Goal: Transaction & Acquisition: Purchase product/service

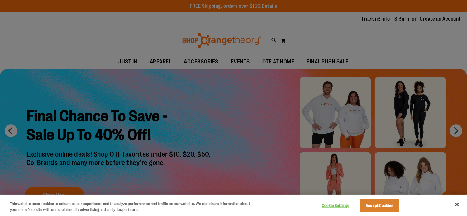
type input "**********"
click at [385, 204] on button "Accept Cookies" at bounding box center [379, 205] width 39 height 13
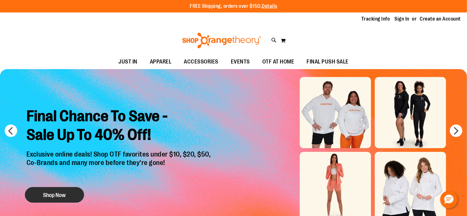
click at [50, 192] on button "Shop Now" at bounding box center [54, 195] width 59 height 16
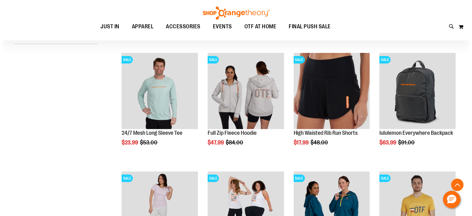
scroll to position [192, 0]
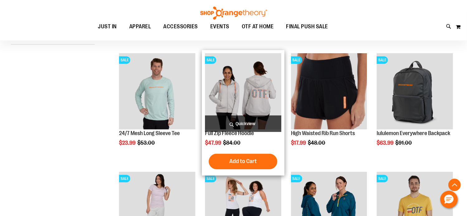
type input "**********"
click at [236, 120] on span "Quickview" at bounding box center [243, 124] width 76 height 17
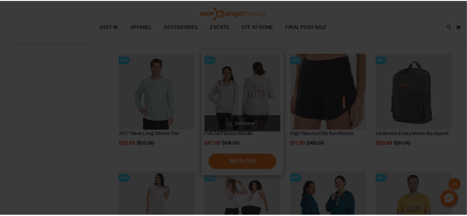
scroll to position [0, 0]
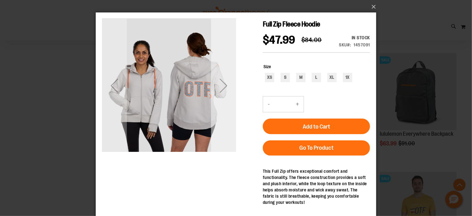
click at [225, 86] on div "Next" at bounding box center [223, 85] width 25 height 25
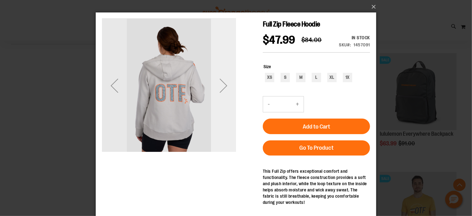
click at [225, 86] on div "Next" at bounding box center [223, 85] width 25 height 25
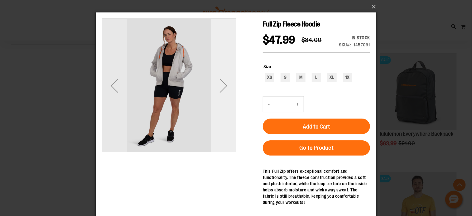
click at [225, 86] on div "Next" at bounding box center [223, 85] width 25 height 25
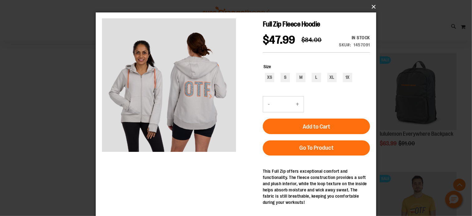
click at [375, 6] on button "×" at bounding box center [238, 7] width 281 height 14
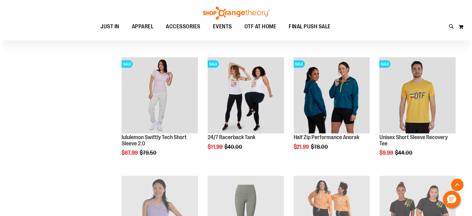
scroll to position [307, 0]
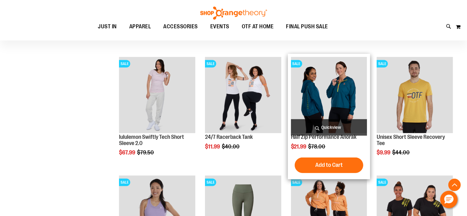
click at [329, 122] on span "Quickview" at bounding box center [329, 127] width 76 height 17
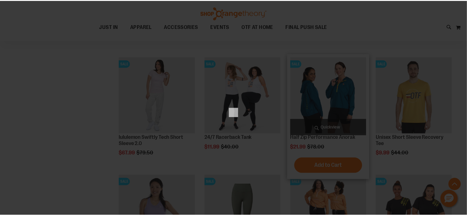
scroll to position [0, 0]
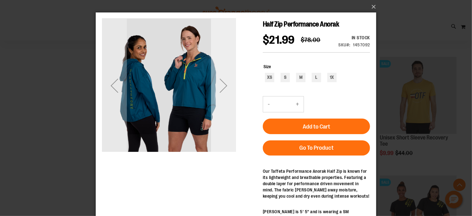
click at [222, 92] on div "Next" at bounding box center [223, 85] width 25 height 25
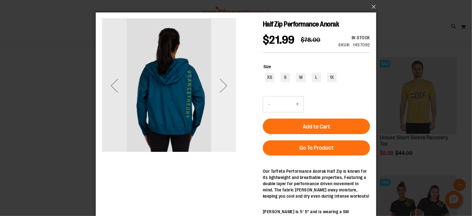
click at [222, 92] on div "Next" at bounding box center [223, 85] width 25 height 25
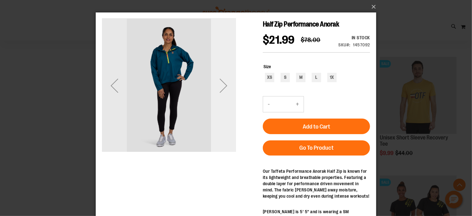
click at [222, 92] on div "Next" at bounding box center [223, 85] width 25 height 25
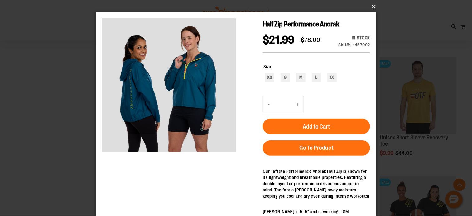
click at [373, 7] on button "×" at bounding box center [238, 7] width 281 height 14
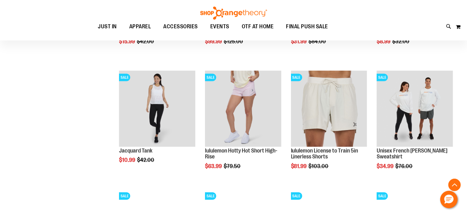
scroll to position [574, 0]
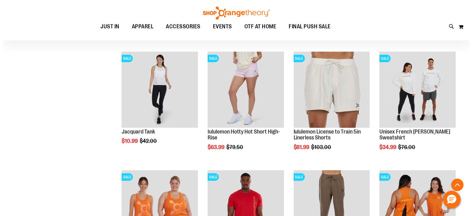
scroll to position [550, 0]
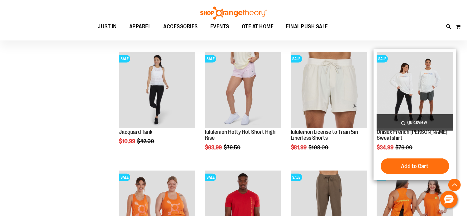
click at [399, 118] on span "Quickview" at bounding box center [415, 122] width 76 height 17
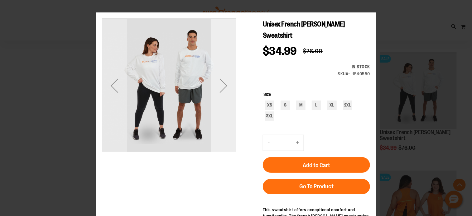
click at [222, 99] on div "Next" at bounding box center [223, 85] width 25 height 134
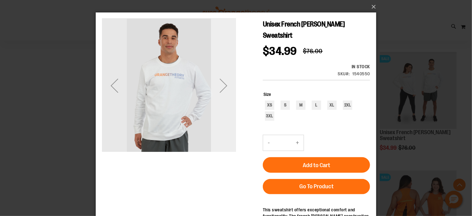
click at [222, 99] on div "Next" at bounding box center [223, 85] width 25 height 134
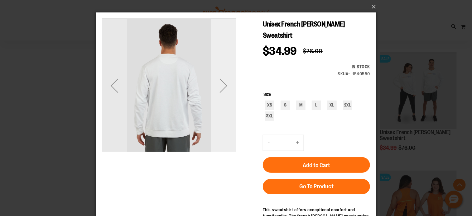
click at [222, 99] on div "Next" at bounding box center [223, 85] width 25 height 134
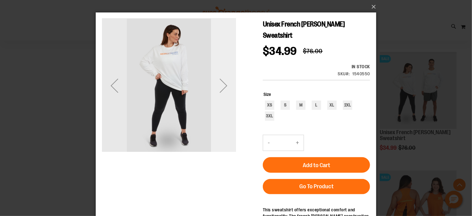
click at [222, 99] on div "Next" at bounding box center [223, 85] width 25 height 134
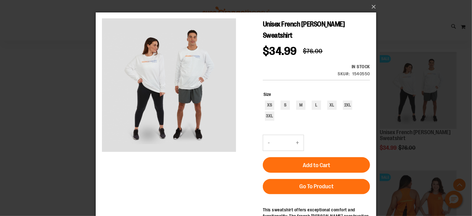
click at [82, 99] on div "×" at bounding box center [236, 108] width 472 height 216
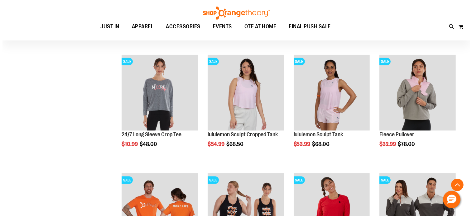
scroll to position [793, 0]
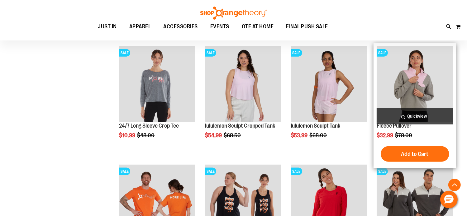
click at [408, 112] on span "Quickview" at bounding box center [415, 116] width 76 height 17
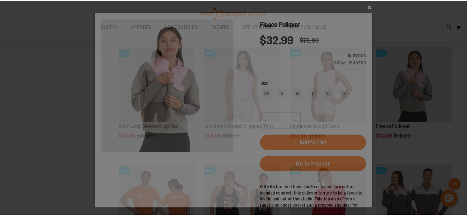
scroll to position [0, 0]
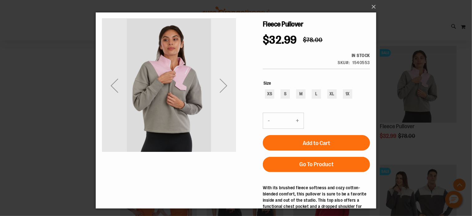
click at [221, 92] on div "Next" at bounding box center [223, 85] width 25 height 25
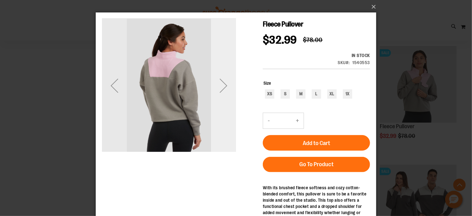
click at [222, 92] on div "Next" at bounding box center [223, 85] width 25 height 25
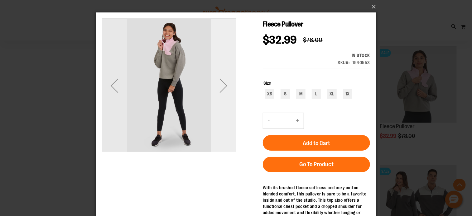
click at [222, 92] on div "Next" at bounding box center [223, 85] width 25 height 25
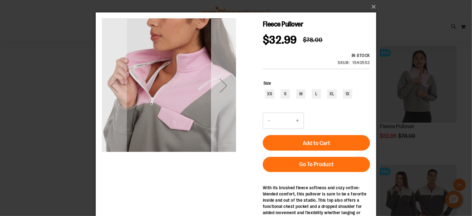
click at [222, 92] on div "Next" at bounding box center [223, 85] width 25 height 25
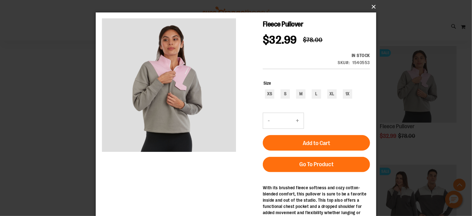
click at [373, 5] on button "×" at bounding box center [238, 7] width 281 height 14
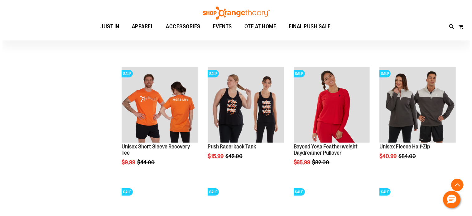
scroll to position [891, 0]
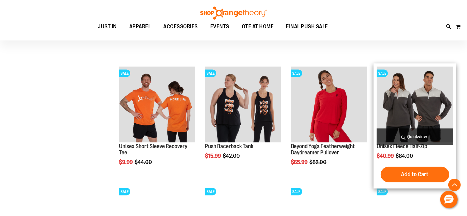
click at [404, 136] on span "Quickview" at bounding box center [415, 137] width 76 height 17
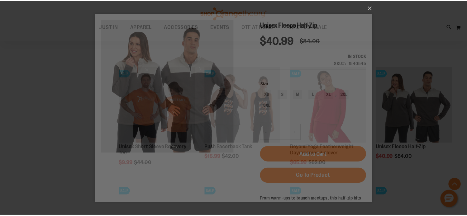
scroll to position [0, 0]
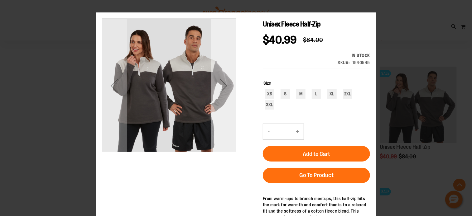
click at [226, 95] on div "Next" at bounding box center [223, 85] width 25 height 25
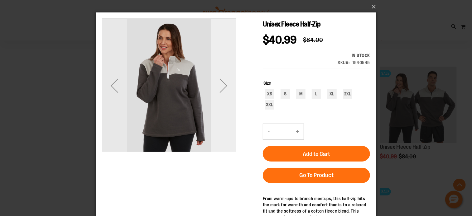
click at [226, 95] on div "Next" at bounding box center [223, 85] width 25 height 25
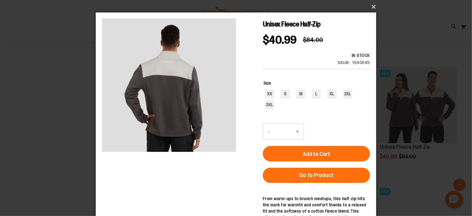
click at [372, 5] on button "×" at bounding box center [238, 7] width 281 height 14
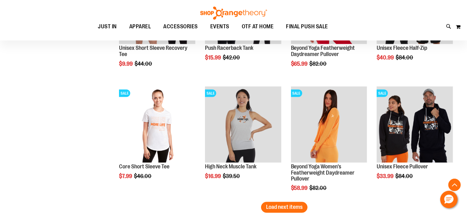
scroll to position [1004, 0]
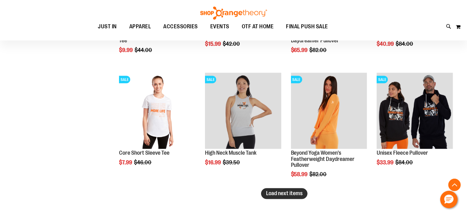
click at [279, 193] on span "Load next items" at bounding box center [284, 194] width 36 height 6
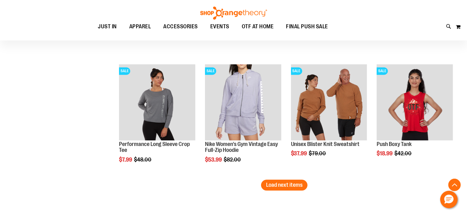
scroll to position [1369, 0]
click at [297, 182] on span "Load next items" at bounding box center [284, 185] width 36 height 6
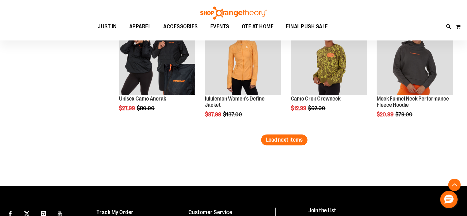
scroll to position [1770, 0]
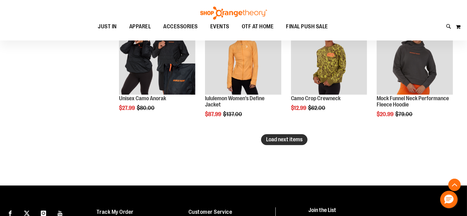
click at [282, 140] on span "Load next items" at bounding box center [284, 140] width 36 height 6
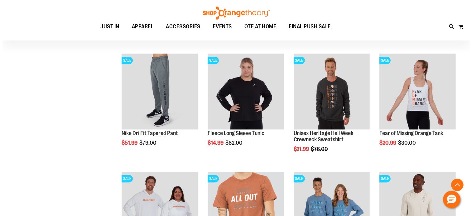
scroll to position [1854, 0]
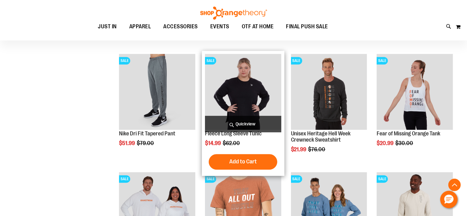
click at [234, 124] on span "Quickview" at bounding box center [243, 124] width 76 height 17
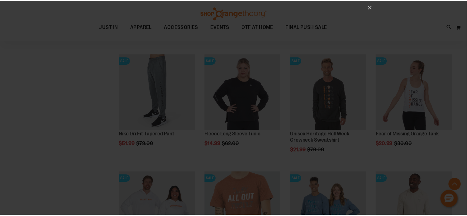
scroll to position [0, 0]
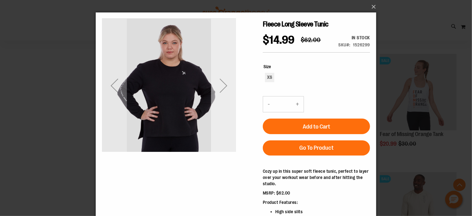
click at [229, 111] on div "Next" at bounding box center [223, 85] width 25 height 134
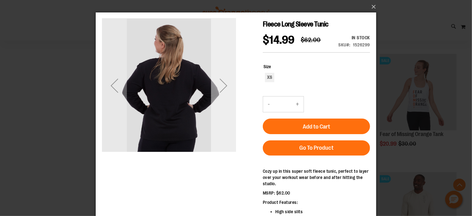
click at [229, 111] on div "Next" at bounding box center [223, 85] width 25 height 134
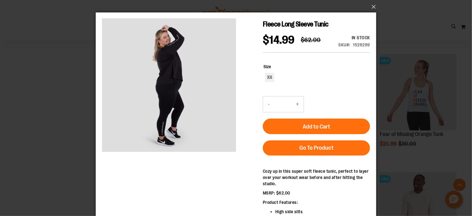
click at [42, 112] on div "×" at bounding box center [236, 108] width 472 height 216
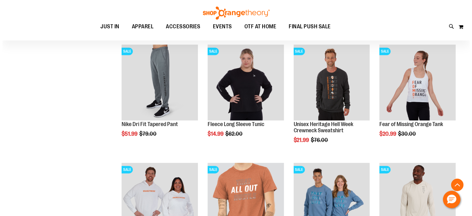
scroll to position [1865, 0]
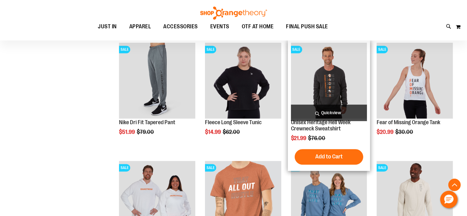
click at [300, 102] on img "product" at bounding box center [329, 81] width 76 height 76
click at [312, 111] on span "Quickview" at bounding box center [329, 113] width 76 height 17
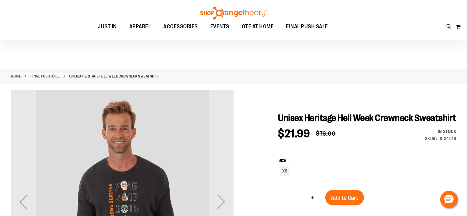
scroll to position [78, 0]
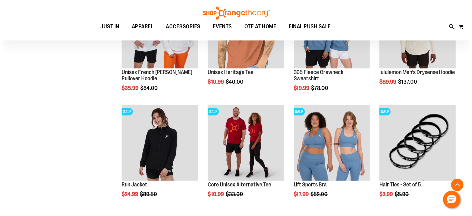
scroll to position [298, 0]
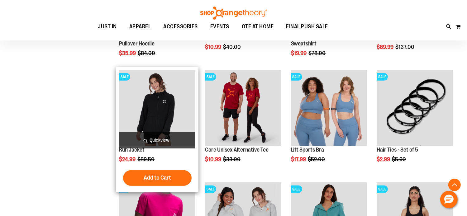
type input "**********"
click at [146, 137] on span "Quickview" at bounding box center [157, 140] width 76 height 17
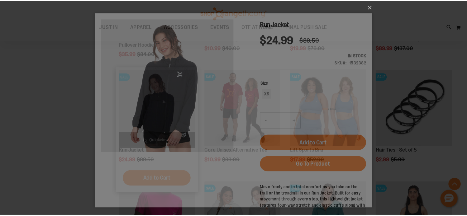
scroll to position [0, 0]
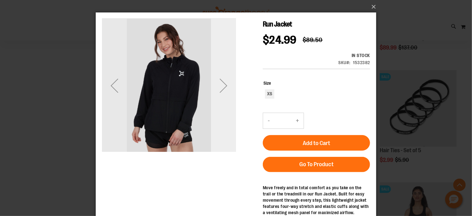
click at [223, 91] on div "Next" at bounding box center [223, 85] width 25 height 25
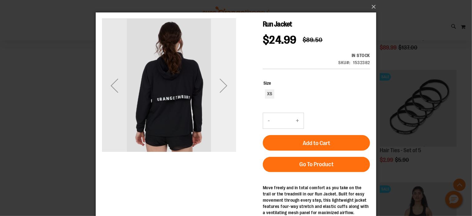
click at [223, 91] on div "Next" at bounding box center [223, 85] width 25 height 25
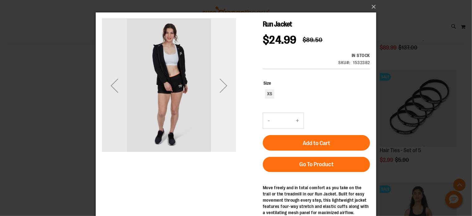
click at [223, 91] on div "Next" at bounding box center [223, 85] width 25 height 25
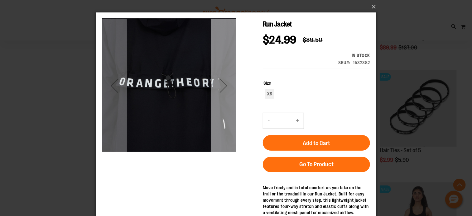
click at [223, 91] on div "Next" at bounding box center [223, 85] width 25 height 25
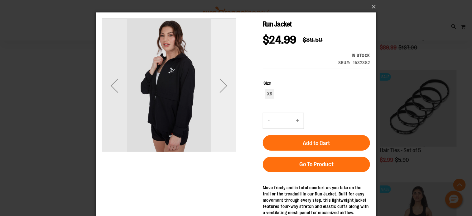
click at [223, 91] on div "Next" at bounding box center [223, 85] width 25 height 25
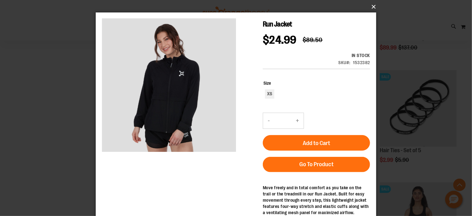
click at [372, 7] on button "×" at bounding box center [238, 7] width 281 height 14
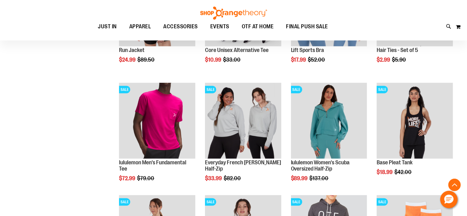
scroll to position [404, 0]
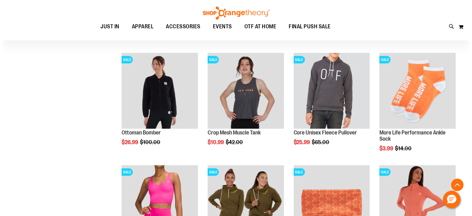
scroll to position [540, 0]
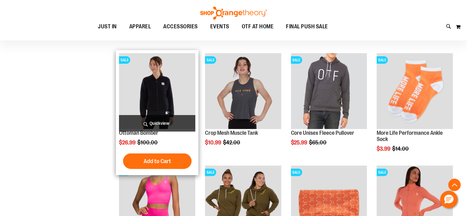
click at [139, 123] on span "Quickview" at bounding box center [157, 123] width 76 height 17
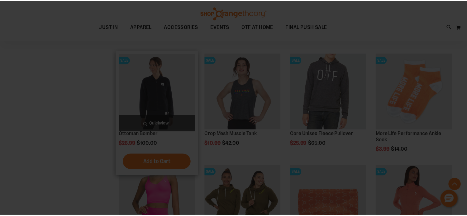
scroll to position [0, 0]
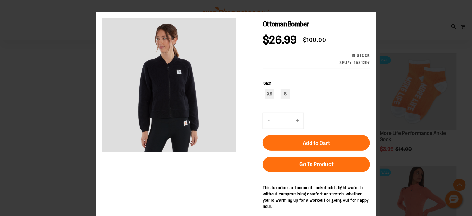
click at [77, 117] on div "×" at bounding box center [236, 108] width 472 height 216
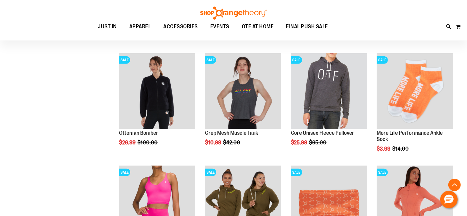
scroll to position [616, 0]
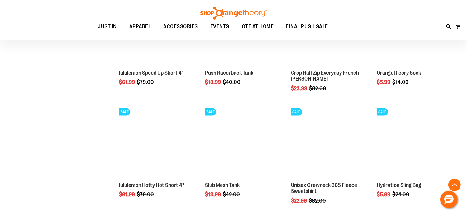
scroll to position [967, 0]
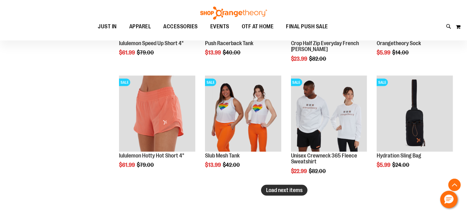
click at [294, 189] on span "Load next items" at bounding box center [284, 190] width 36 height 6
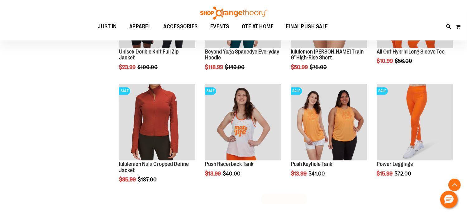
scroll to position [1297, 0]
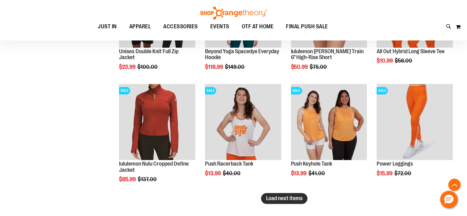
click at [300, 199] on span "Load next items" at bounding box center [284, 198] width 36 height 6
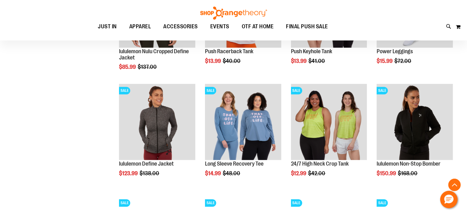
scroll to position [1410, 0]
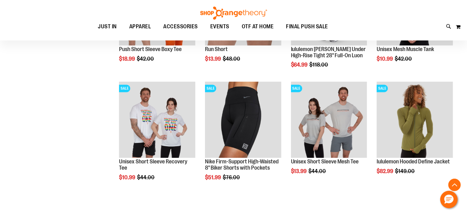
scroll to position [1656, 0]
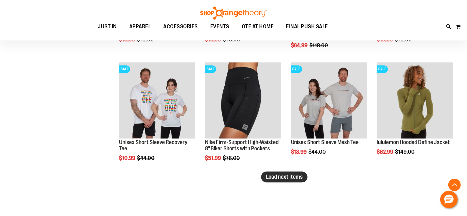
click at [285, 177] on span "Load next items" at bounding box center [284, 177] width 36 height 6
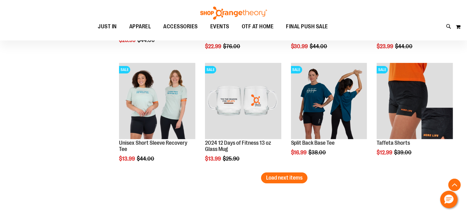
scroll to position [1994, 0]
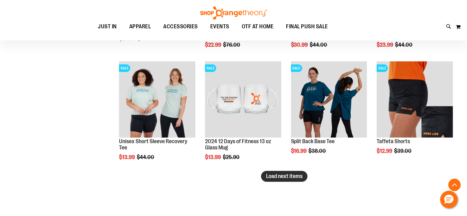
click at [303, 175] on span "Load next items" at bounding box center [284, 176] width 36 height 6
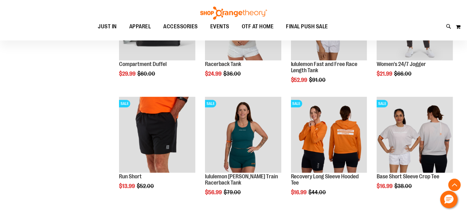
scroll to position [2319, 0]
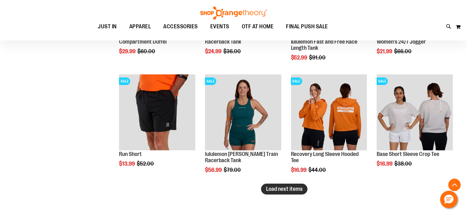
click at [303, 191] on span "Load next items" at bounding box center [284, 189] width 36 height 6
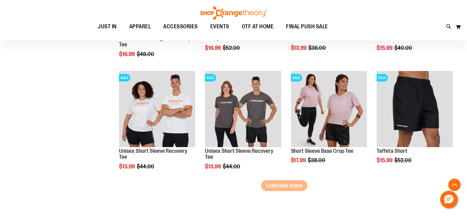
scroll to position [2665, 0]
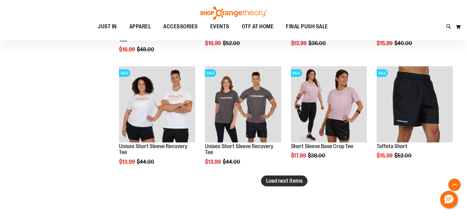
click at [283, 181] on span "Load next items" at bounding box center [284, 181] width 36 height 6
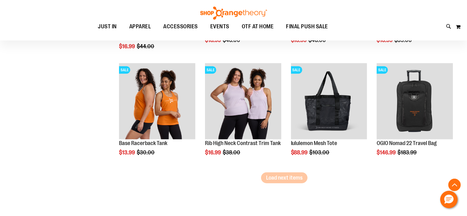
scroll to position [3006, 0]
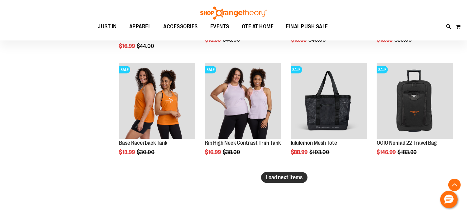
click at [297, 179] on span "Load next items" at bounding box center [284, 178] width 36 height 6
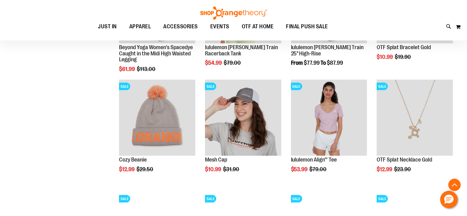
scroll to position [3322, 0]
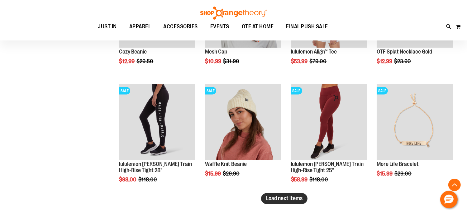
click at [283, 201] on span "Load next items" at bounding box center [284, 199] width 36 height 6
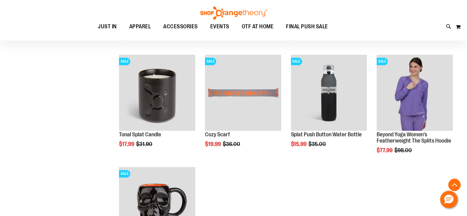
scroll to position [3465, 0]
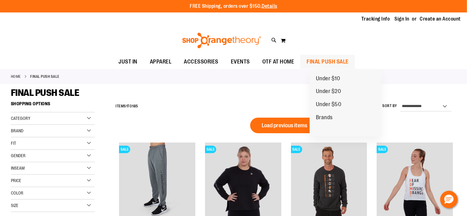
click at [338, 62] on span "FINAL PUSH SALE" at bounding box center [328, 62] width 42 height 14
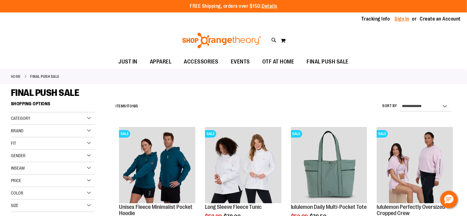
type input "**********"
click at [395, 20] on link "Sign In" at bounding box center [402, 19] width 15 height 7
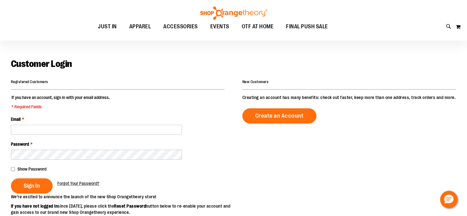
scroll to position [10, 0]
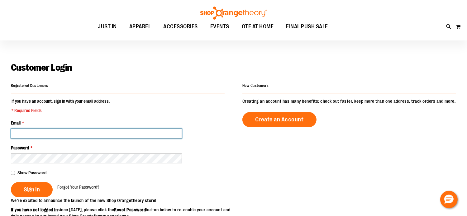
type input "**********"
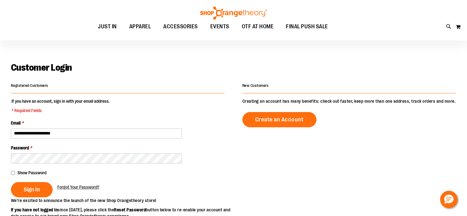
type input "**********"
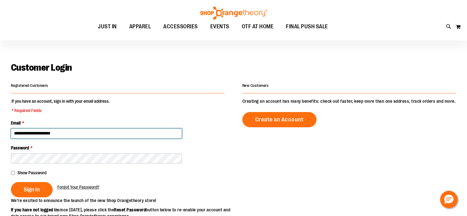
click at [71, 129] on input "**********" at bounding box center [96, 134] width 171 height 10
type input "**********"
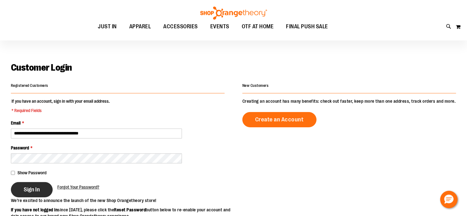
click at [37, 186] on span "Sign In" at bounding box center [32, 189] width 16 height 7
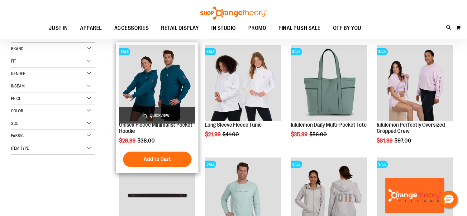
scroll to position [89, 0]
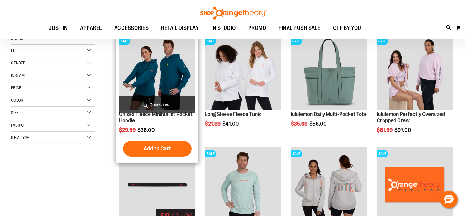
type input "**********"
click at [162, 85] on img "product" at bounding box center [157, 72] width 76 height 76
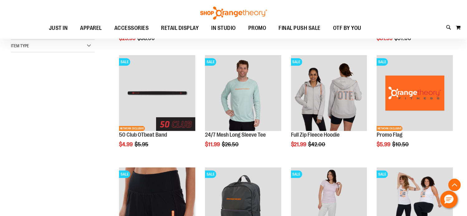
scroll to position [182, 0]
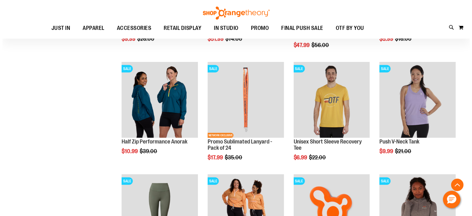
scroll to position [411, 0]
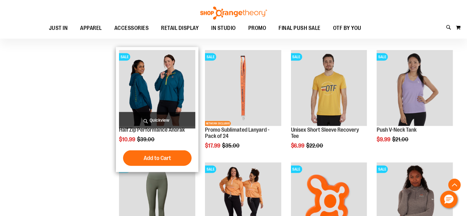
type input "**********"
click at [156, 119] on span "Quickview" at bounding box center [157, 120] width 76 height 17
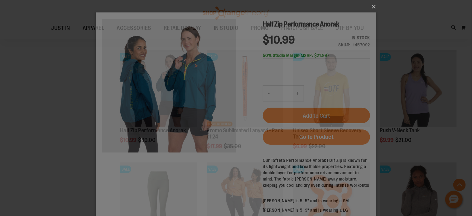
scroll to position [0, 0]
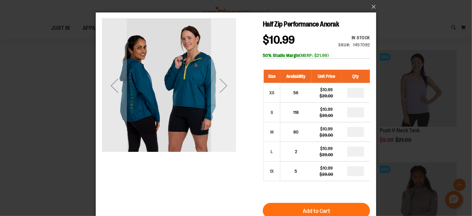
click at [229, 104] on div "Next" at bounding box center [223, 85] width 25 height 134
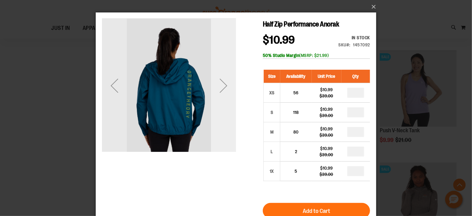
click at [229, 104] on div "Next" at bounding box center [223, 85] width 25 height 134
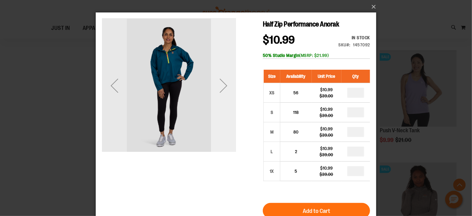
click at [229, 104] on div "Next" at bounding box center [223, 85] width 25 height 134
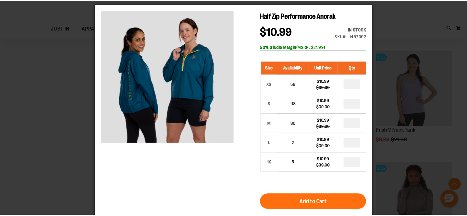
scroll to position [9, 0]
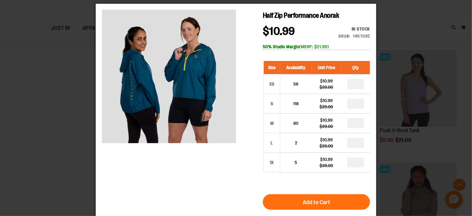
click at [394, 47] on div "×" at bounding box center [236, 99] width 472 height 216
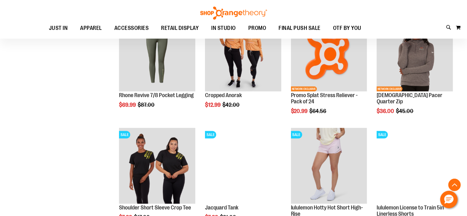
scroll to position [560, 0]
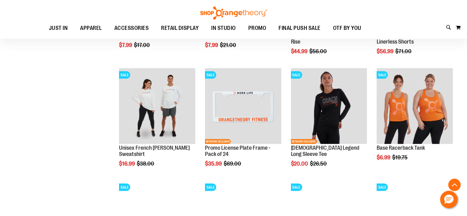
scroll to position [732, 0]
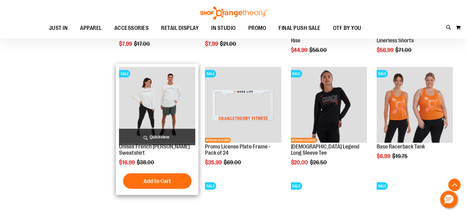
click at [171, 110] on img "product" at bounding box center [157, 105] width 76 height 76
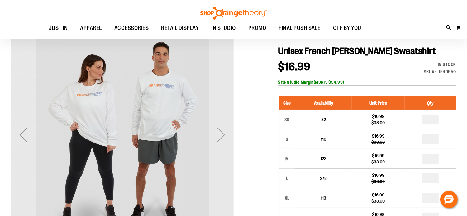
scroll to position [71, 0]
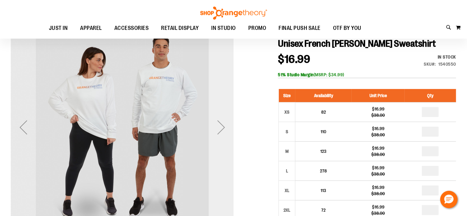
type input "**********"
click at [216, 129] on div "Next" at bounding box center [221, 127] width 25 height 25
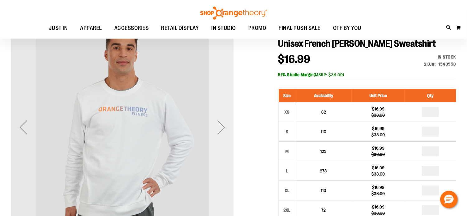
click at [216, 129] on div "Next" at bounding box center [221, 127] width 25 height 25
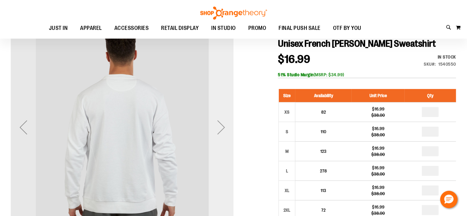
click at [216, 129] on div "Next" at bounding box center [221, 127] width 25 height 25
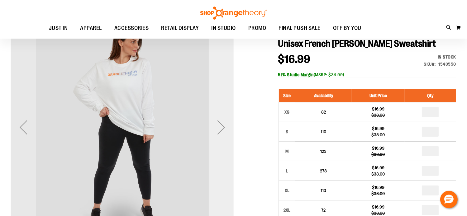
click at [216, 129] on div "Next" at bounding box center [221, 127] width 25 height 25
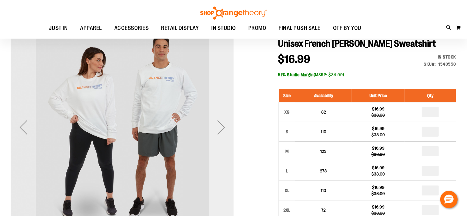
click at [216, 129] on div "Next" at bounding box center [221, 127] width 25 height 25
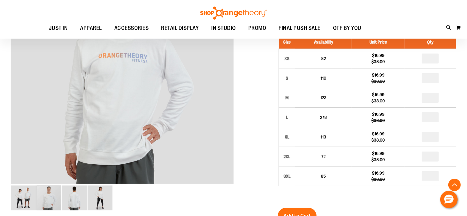
scroll to position [123, 0]
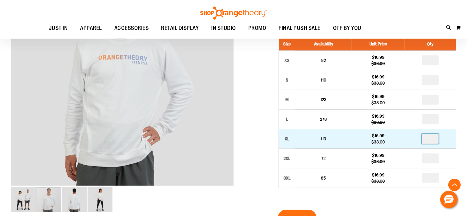
click at [434, 144] on input "number" at bounding box center [430, 139] width 17 height 10
type input "*"
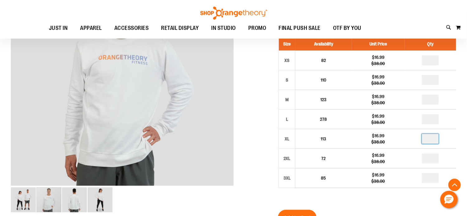
click at [262, 94] on div at bounding box center [233, 169] width 445 height 410
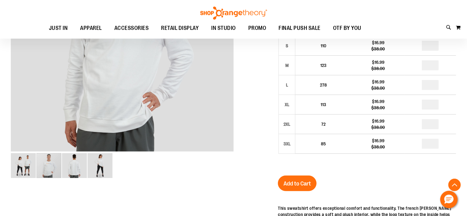
scroll to position [157, 0]
click at [297, 191] on button "Add to Cart" at bounding box center [297, 184] width 39 height 16
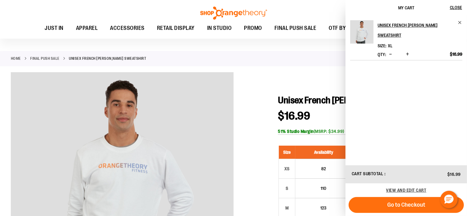
scroll to position [14, 0]
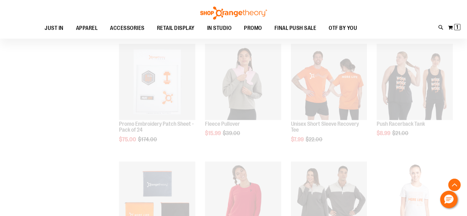
scroll to position [453, 0]
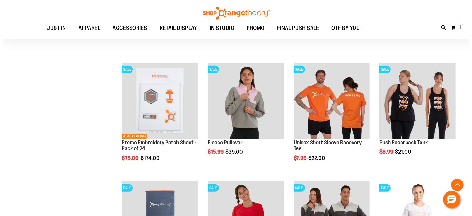
scroll to position [433, 0]
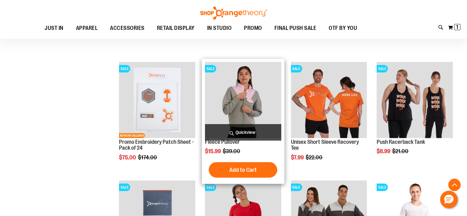
type input "**********"
click at [257, 131] on span "Quickview" at bounding box center [243, 132] width 76 height 17
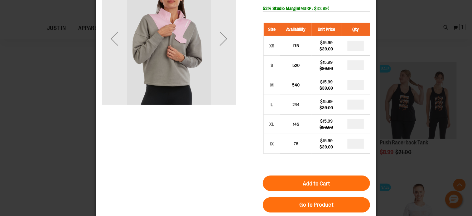
scroll to position [52, 0]
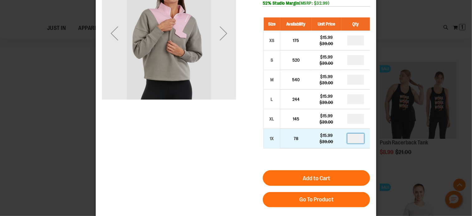
click at [359, 139] on input "number" at bounding box center [355, 139] width 17 height 10
type input "*"
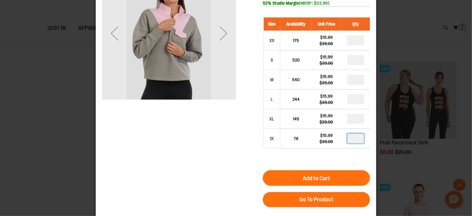
click at [246, 146] on div "Fleece Pullover $15.99 Regular Price $39.00 In stock Only %1 left SKU 1540553 5…" at bounding box center [236, 124] width 268 height 315
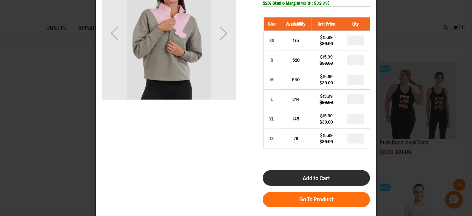
click at [305, 177] on span "Add to Cart" at bounding box center [315, 178] width 27 height 7
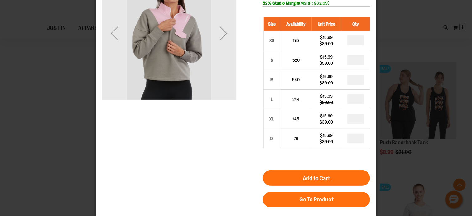
click at [80, 118] on div "×" at bounding box center [236, 56] width 472 height 216
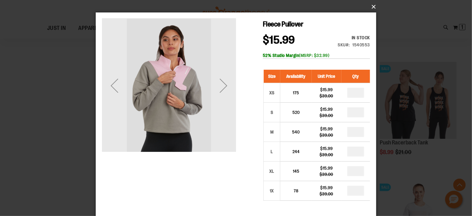
click at [374, 3] on button "×" at bounding box center [238, 7] width 281 height 14
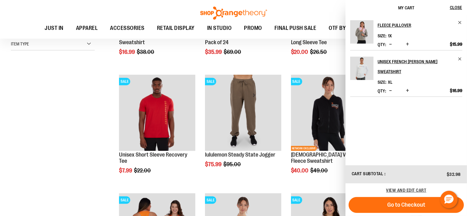
scroll to position [183, 0]
click at [458, 10] on button "Close" at bounding box center [458, 8] width 17 height 16
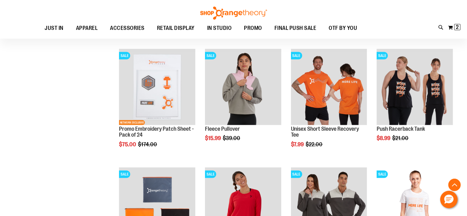
scroll to position [431, 0]
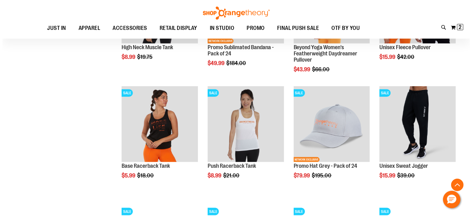
scroll to position [766, 0]
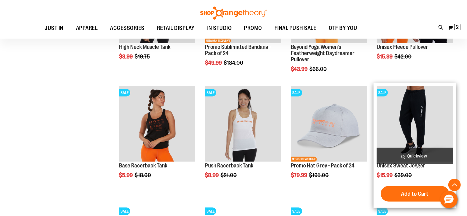
click at [410, 156] on span "Quickview" at bounding box center [415, 156] width 76 height 17
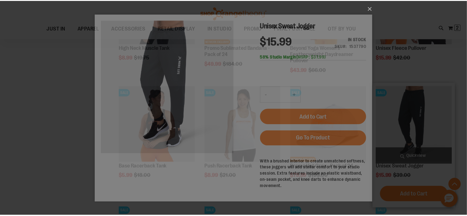
scroll to position [0, 0]
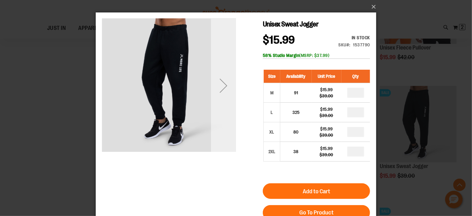
click at [223, 95] on div "Next" at bounding box center [223, 85] width 25 height 25
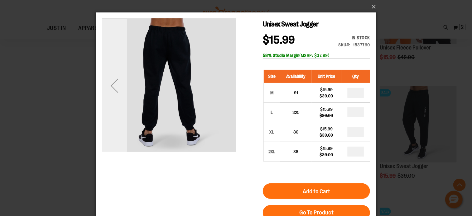
click at [111, 85] on div "Previous" at bounding box center [114, 85] width 25 height 25
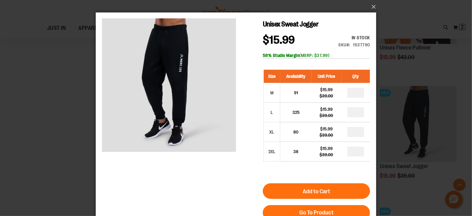
click at [56, 123] on div "×" at bounding box center [236, 108] width 472 height 216
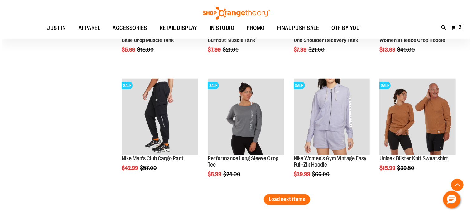
scroll to position [1015, 0]
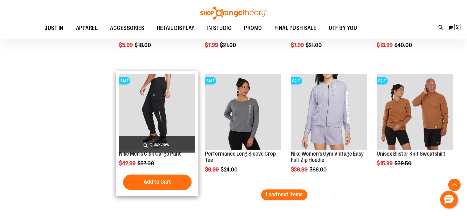
click at [161, 143] on span "Quickview" at bounding box center [157, 145] width 76 height 17
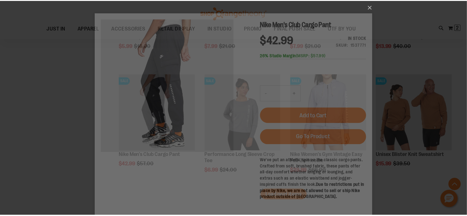
scroll to position [0, 0]
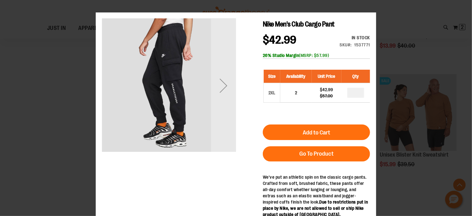
click at [81, 115] on div "×" at bounding box center [236, 108] width 472 height 216
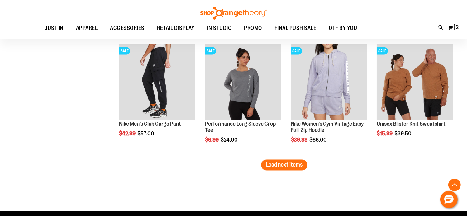
scroll to position [1046, 0]
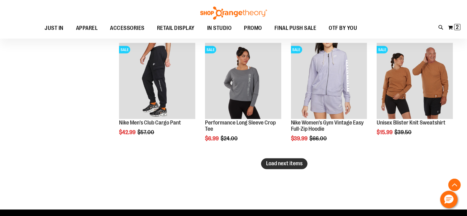
click at [301, 166] on span "Load next items" at bounding box center [284, 164] width 36 height 6
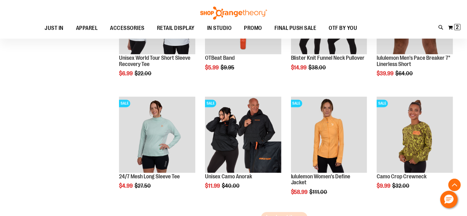
scroll to position [1378, 0]
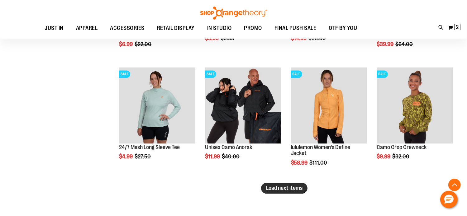
click at [297, 190] on span "Load next items" at bounding box center [284, 188] width 36 height 6
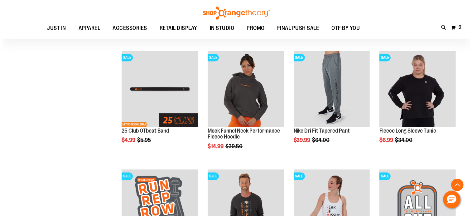
scroll to position [1510, 0]
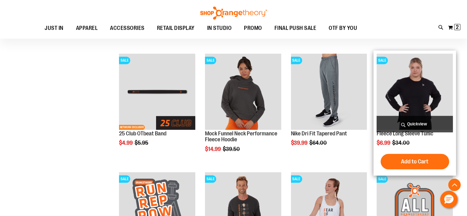
click at [426, 121] on span "Quickview" at bounding box center [415, 124] width 76 height 17
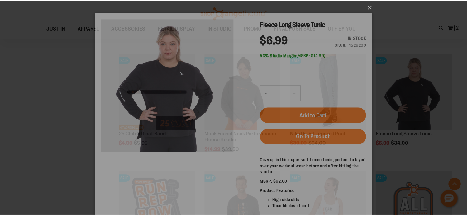
scroll to position [0, 0]
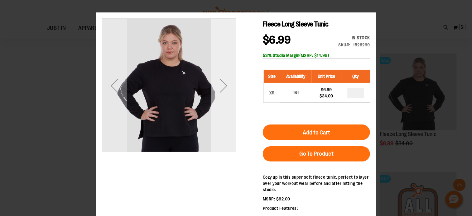
click at [227, 90] on div "Next" at bounding box center [223, 85] width 25 height 25
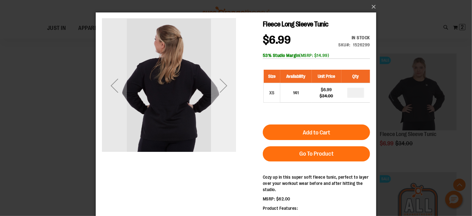
click at [227, 90] on div "Next" at bounding box center [223, 85] width 25 height 25
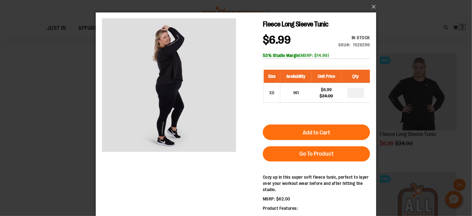
click at [64, 107] on div "×" at bounding box center [236, 108] width 472 height 216
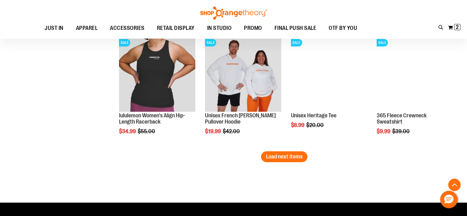
scroll to position [1766, 0]
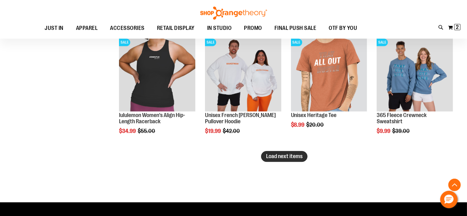
click at [286, 157] on span "Load next items" at bounding box center [284, 156] width 36 height 6
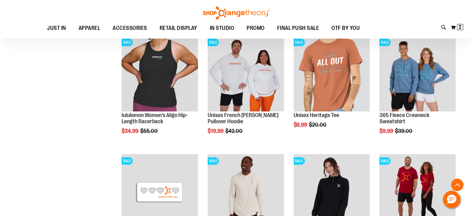
scroll to position [1849, 0]
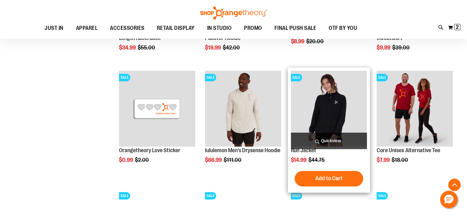
click at [329, 138] on span "Quickview" at bounding box center [329, 141] width 76 height 17
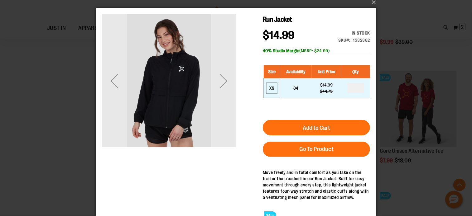
scroll to position [4, 0]
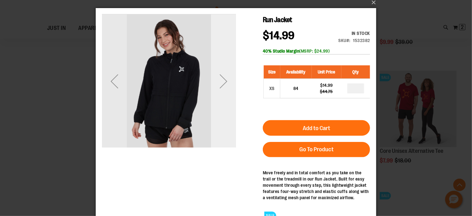
click at [225, 89] on div "Next" at bounding box center [223, 81] width 25 height 25
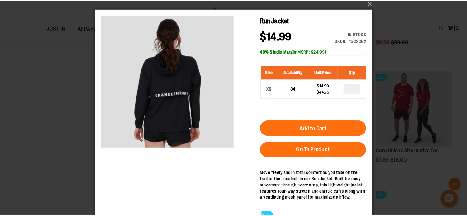
scroll to position [2, 0]
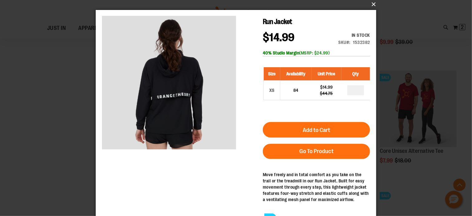
click at [373, 5] on button "×" at bounding box center [238, 5] width 281 height 14
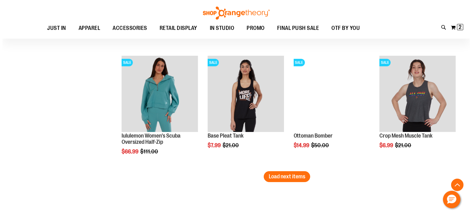
scroll to position [2101, 0]
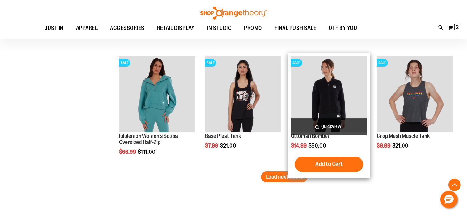
click at [329, 125] on span "Quickview" at bounding box center [329, 126] width 76 height 17
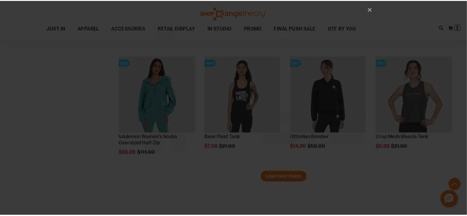
scroll to position [0, 0]
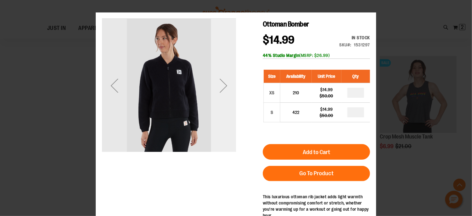
click at [221, 94] on div "Next" at bounding box center [223, 85] width 25 height 25
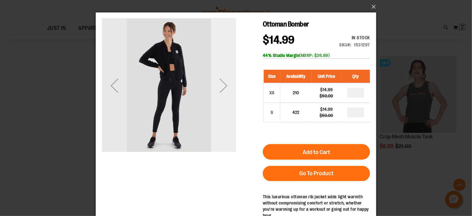
click at [221, 94] on div "Next" at bounding box center [223, 85] width 25 height 25
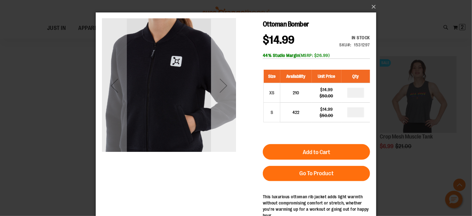
click at [221, 94] on div "Next" at bounding box center [223, 85] width 25 height 25
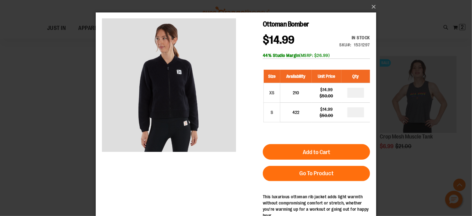
click at [61, 111] on div "×" at bounding box center [236, 108] width 472 height 216
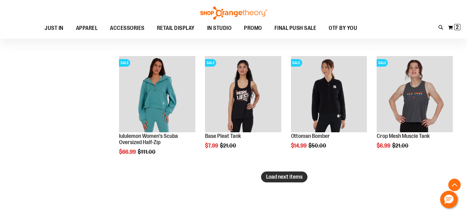
click at [288, 179] on span "Load next items" at bounding box center [284, 177] width 36 height 6
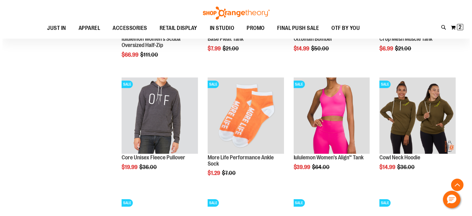
scroll to position [2318, 0]
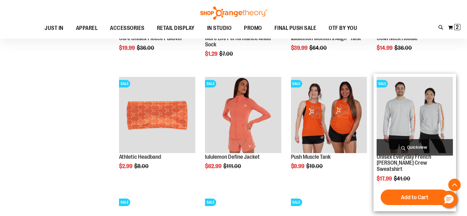
click at [414, 145] on span "Quickview" at bounding box center [415, 147] width 76 height 17
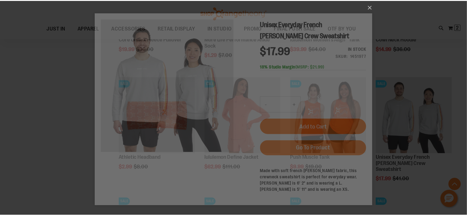
scroll to position [0, 0]
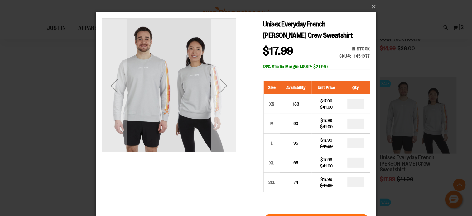
click at [228, 91] on div "Next" at bounding box center [223, 85] width 25 height 25
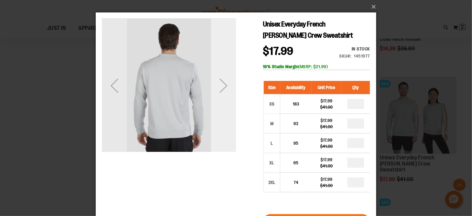
click at [228, 91] on div "Next" at bounding box center [223, 85] width 25 height 25
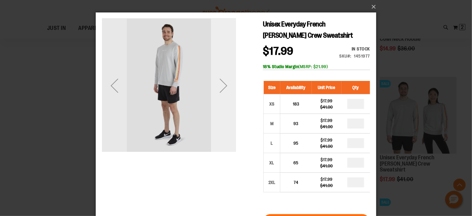
click at [228, 91] on div "Next" at bounding box center [223, 85] width 25 height 25
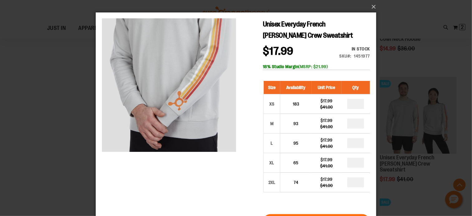
click at [70, 101] on div "×" at bounding box center [236, 108] width 472 height 216
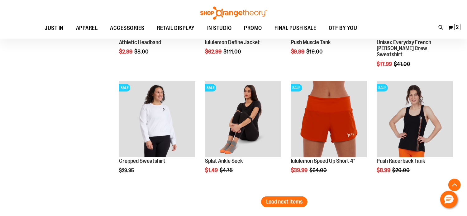
scroll to position [2433, 0]
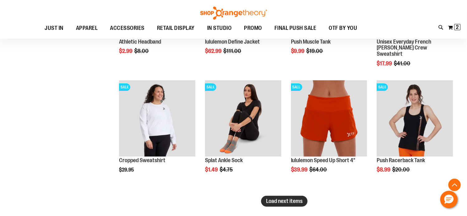
click at [276, 203] on span "Load next items" at bounding box center [284, 201] width 36 height 6
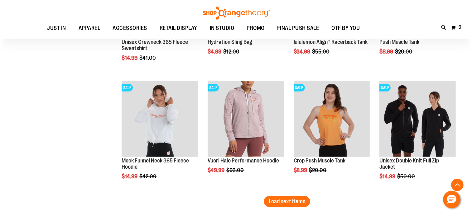
scroll to position [2789, 0]
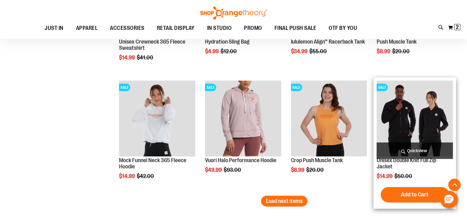
click at [419, 153] on span "Quickview" at bounding box center [415, 151] width 76 height 17
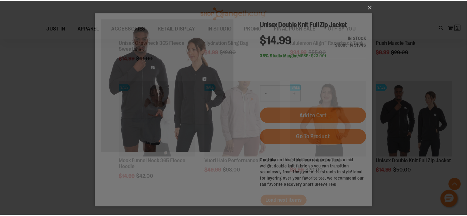
scroll to position [0, 0]
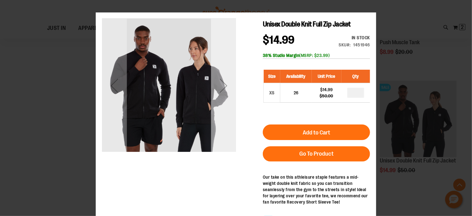
click at [217, 101] on div "Next" at bounding box center [223, 85] width 25 height 134
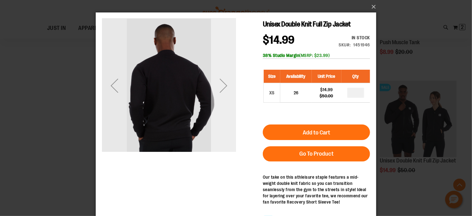
click at [217, 101] on div "Next" at bounding box center [223, 85] width 25 height 134
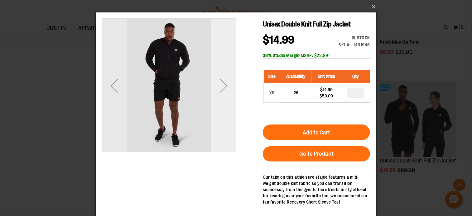
click at [217, 101] on div "Next" at bounding box center [223, 85] width 25 height 134
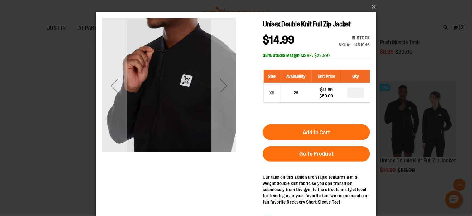
click at [217, 101] on div "Next" at bounding box center [223, 85] width 25 height 134
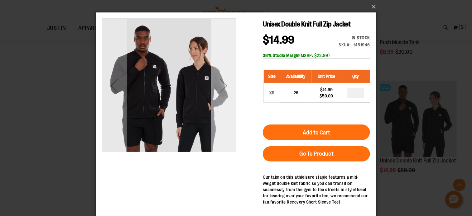
click at [217, 101] on div "Next" at bounding box center [223, 85] width 25 height 134
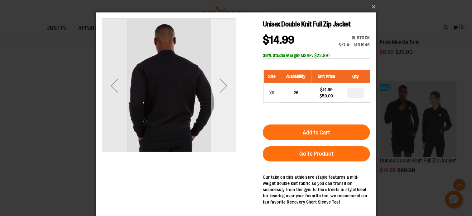
click at [217, 101] on div "Next" at bounding box center [223, 85] width 25 height 134
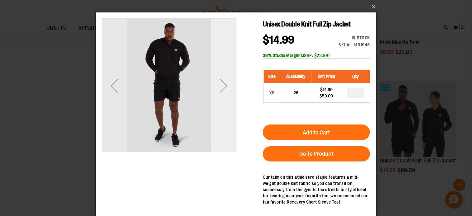
click at [217, 101] on div "Next" at bounding box center [223, 85] width 25 height 134
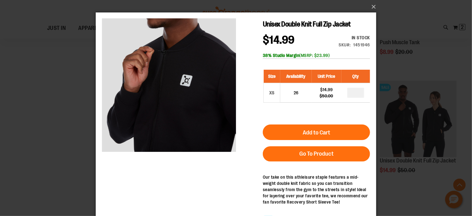
click at [59, 112] on div "×" at bounding box center [236, 108] width 472 height 216
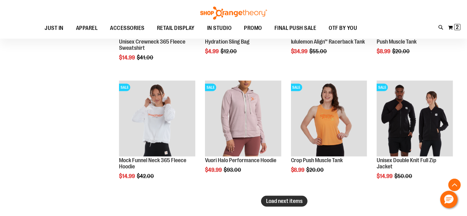
click at [298, 203] on span "Load next items" at bounding box center [284, 201] width 36 height 6
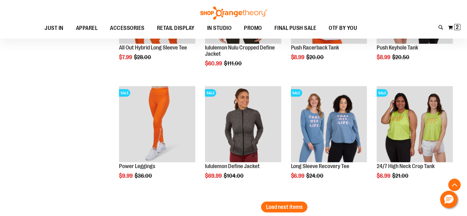
scroll to position [3140, 0]
click at [290, 208] on span "Load next items" at bounding box center [284, 207] width 36 height 6
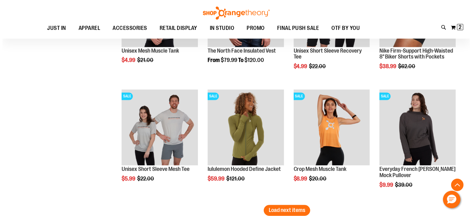
scroll to position [3501, 0]
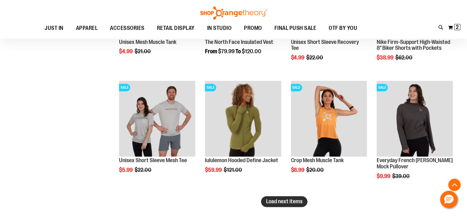
click at [302, 204] on span "Load next items" at bounding box center [284, 202] width 36 height 6
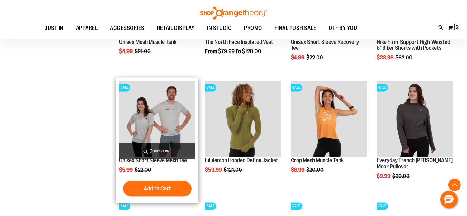
click at [166, 149] on span "Quickview" at bounding box center [157, 151] width 76 height 17
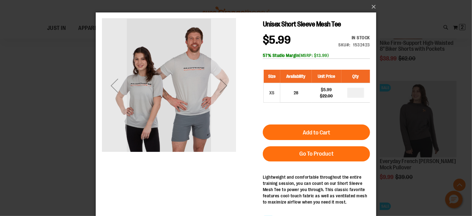
click at [228, 94] on div "Next" at bounding box center [223, 85] width 25 height 25
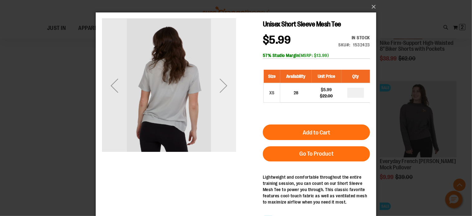
click at [228, 94] on div "Next" at bounding box center [223, 85] width 25 height 25
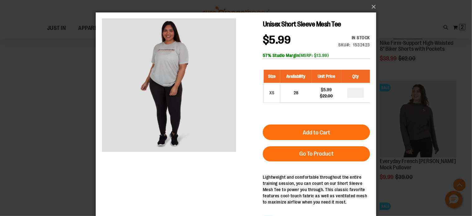
click at [46, 102] on div "×" at bounding box center [236, 108] width 472 height 216
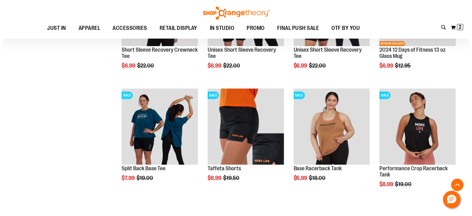
scroll to position [3854, 0]
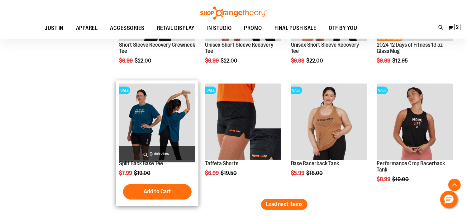
click at [162, 152] on span "Quickview" at bounding box center [157, 154] width 76 height 17
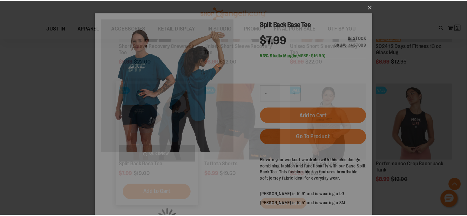
scroll to position [0, 0]
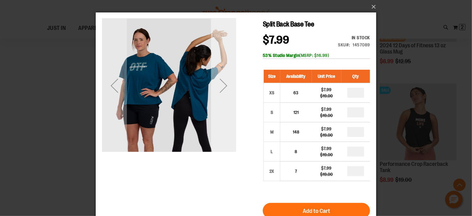
click at [224, 108] on div "Next" at bounding box center [223, 85] width 25 height 134
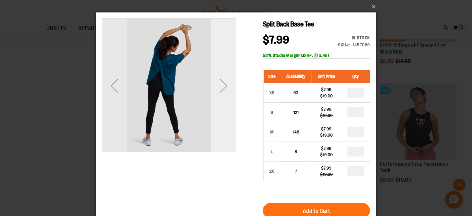
click at [224, 110] on div "Next" at bounding box center [223, 85] width 25 height 134
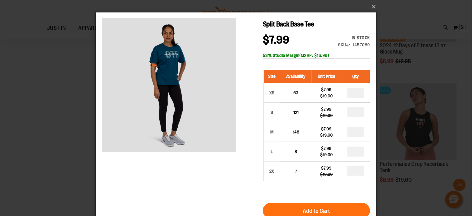
click at [65, 125] on div "×" at bounding box center [236, 108] width 472 height 216
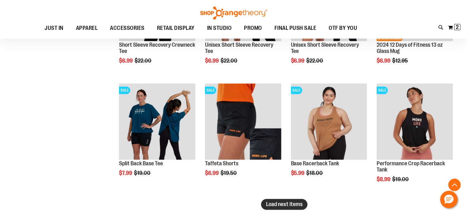
click at [281, 204] on span "Load next items" at bounding box center [284, 204] width 36 height 6
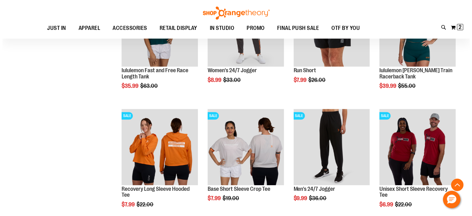
scroll to position [4204, 0]
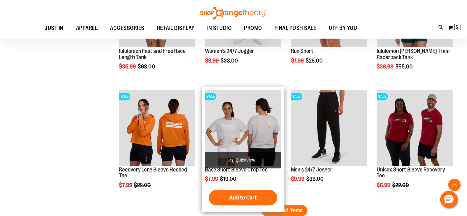
click at [232, 156] on span "Quickview" at bounding box center [243, 160] width 76 height 17
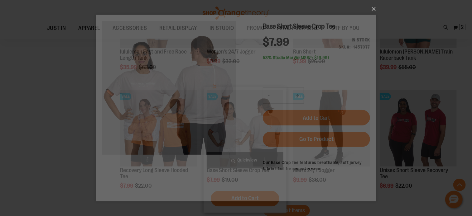
scroll to position [0, 0]
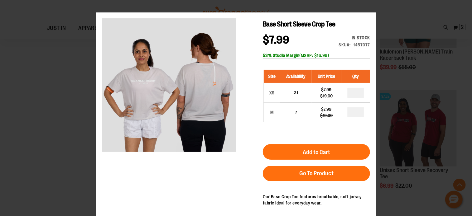
click at [77, 153] on div "×" at bounding box center [236, 108] width 472 height 216
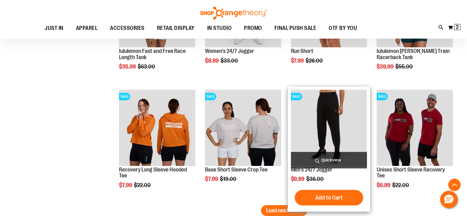
click at [331, 161] on span "Quickview" at bounding box center [329, 160] width 76 height 17
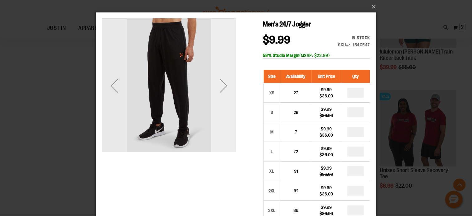
click at [226, 99] on div "Next" at bounding box center [223, 85] width 25 height 134
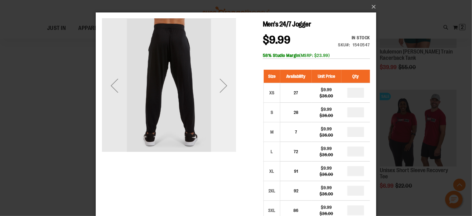
click at [226, 99] on div "Next" at bounding box center [223, 85] width 25 height 134
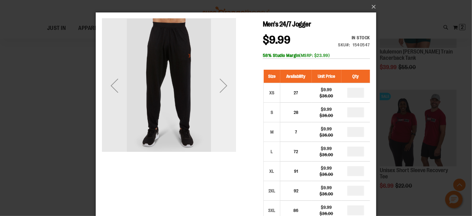
click at [226, 99] on div "Next" at bounding box center [223, 85] width 25 height 134
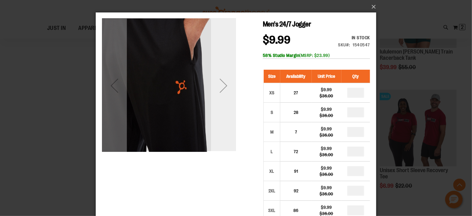
click at [226, 99] on div "Next" at bounding box center [223, 85] width 25 height 134
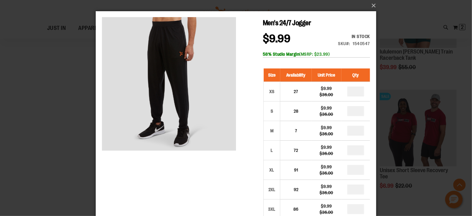
scroll to position [1, 0]
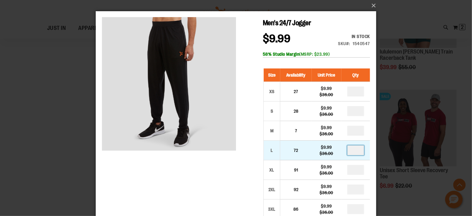
click at [358, 149] on input "number" at bounding box center [355, 150] width 17 height 10
type input "*"
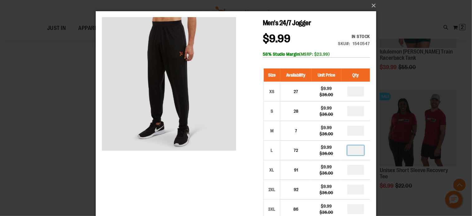
click at [256, 111] on div "Men's 24/7 Jogger $9.99 Regular Price $36.00 In stock Only %1 left SKU 1540547 …" at bounding box center [236, 184] width 268 height 335
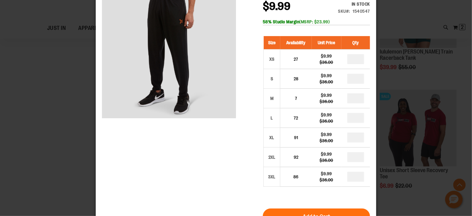
scroll to position [45, 0]
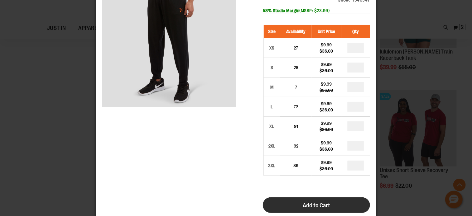
click at [312, 205] on span "Add to Cart" at bounding box center [315, 206] width 27 height 7
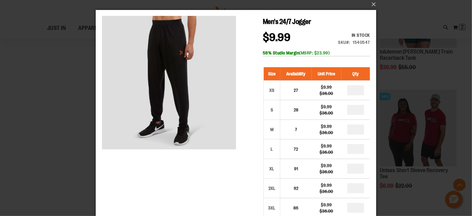
scroll to position [2, 0]
click at [372, 2] on button "×" at bounding box center [238, 5] width 281 height 14
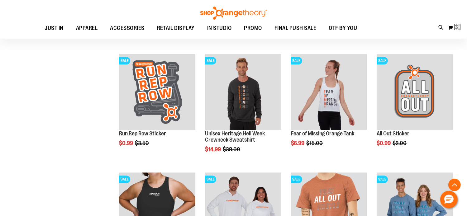
scroll to position [201, 0]
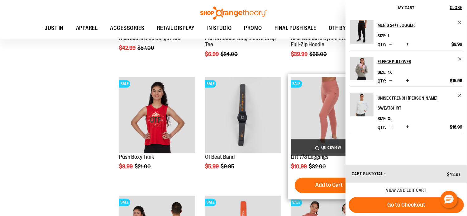
scroll to position [1144, 0]
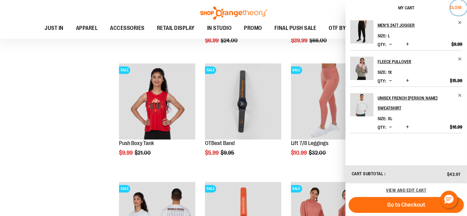
click at [458, 10] on button "Close" at bounding box center [458, 8] width 17 height 16
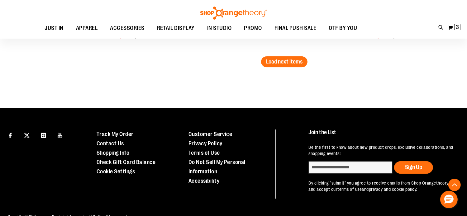
scroll to position [4261, 0]
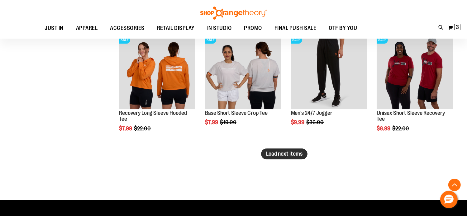
click at [299, 158] on button "Load next items" at bounding box center [284, 154] width 46 height 11
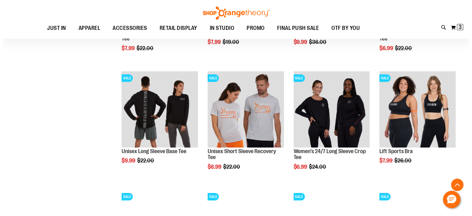
scroll to position [4361, 0]
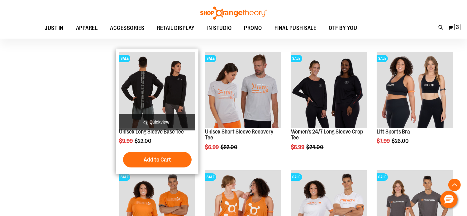
click at [167, 122] on span "Quickview" at bounding box center [157, 122] width 76 height 17
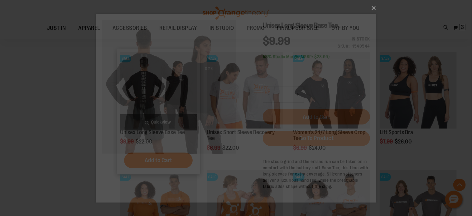
scroll to position [0, 0]
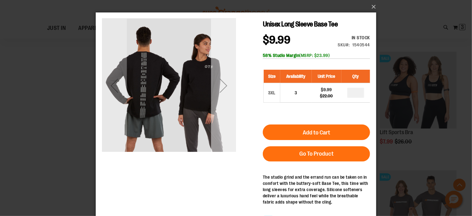
click at [221, 87] on div "Next" at bounding box center [223, 85] width 25 height 25
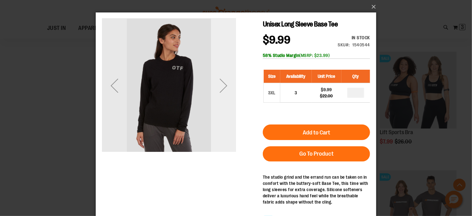
click at [221, 87] on div "Next" at bounding box center [223, 85] width 25 height 25
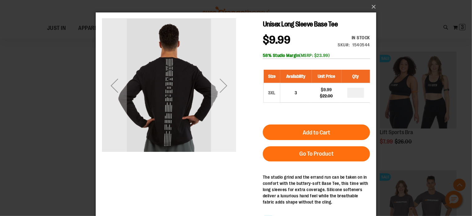
click at [219, 94] on div "Next" at bounding box center [223, 85] width 25 height 25
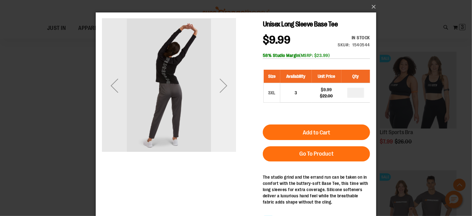
click at [219, 94] on div "Next" at bounding box center [223, 85] width 25 height 25
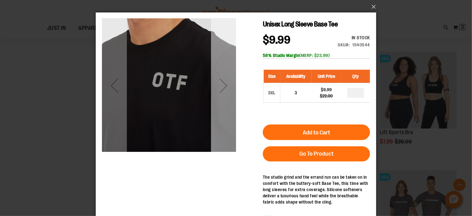
click at [219, 94] on div "Next" at bounding box center [223, 85] width 25 height 25
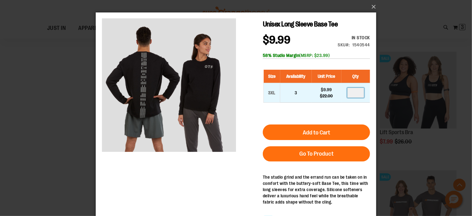
click at [361, 93] on input "number" at bounding box center [355, 93] width 17 height 10
type input "*"
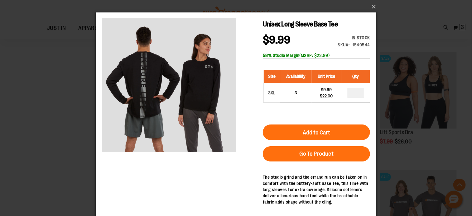
click at [252, 89] on div "Unisex Long Sleeve Base Tee $9.99 Regular Price $22.00 In stock Only %1 left SK…" at bounding box center [236, 65] width 268 height 94
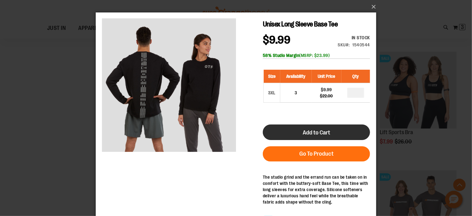
click at [334, 132] on button "Add to Cart" at bounding box center [315, 132] width 107 height 16
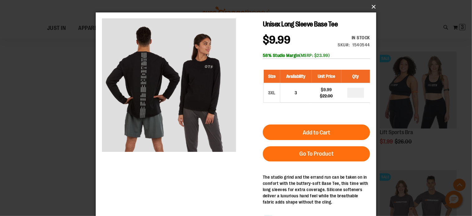
click at [373, 3] on button "×" at bounding box center [238, 7] width 281 height 14
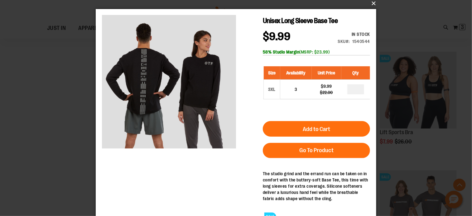
scroll to position [4, 0]
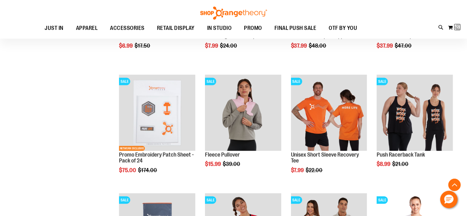
scroll to position [134, 0]
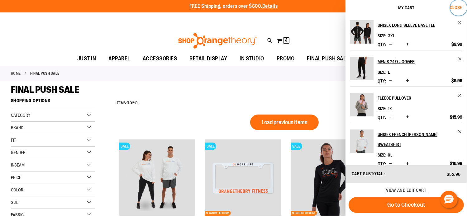
click at [455, 7] on span "Close" at bounding box center [456, 7] width 12 height 5
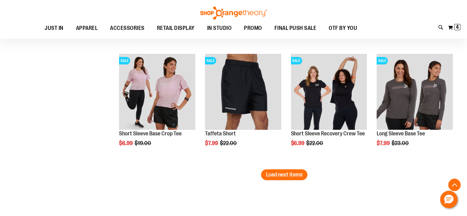
scroll to position [4597, 0]
click at [293, 172] on span "Load next items" at bounding box center [284, 174] width 36 height 6
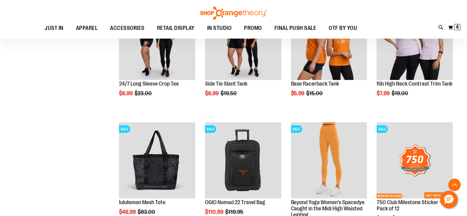
scroll to position [4935, 0]
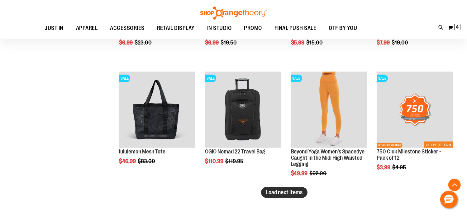
click at [287, 195] on span "Load next items" at bounding box center [284, 193] width 36 height 6
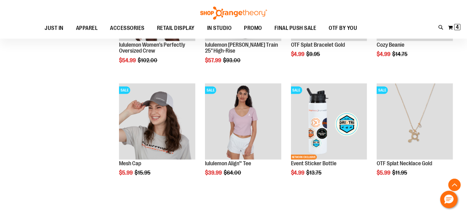
scroll to position [5289, 0]
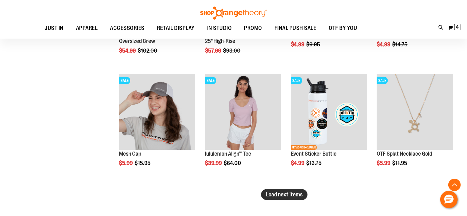
click at [286, 199] on button "Load next items" at bounding box center [284, 195] width 46 height 11
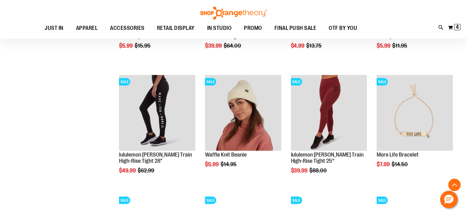
scroll to position [5412, 0]
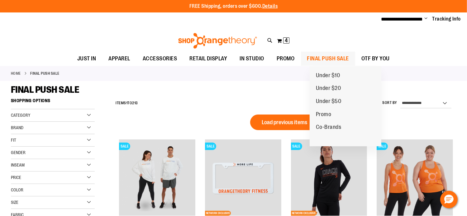
click at [317, 60] on span "FINAL PUSH SALE" at bounding box center [328, 59] width 42 height 14
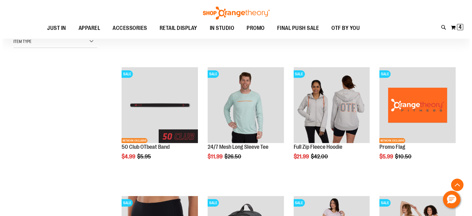
scroll to position [186, 0]
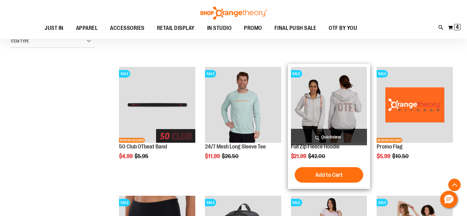
type input "**********"
click at [338, 134] on span "Quickview" at bounding box center [329, 137] width 76 height 17
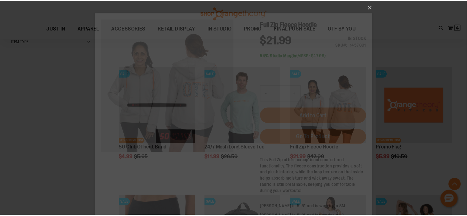
scroll to position [0, 0]
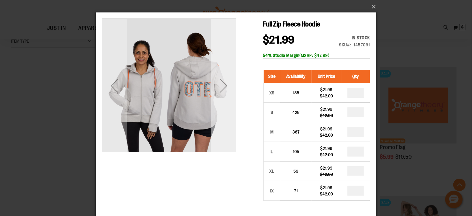
click at [224, 88] on div "Next" at bounding box center [223, 85] width 25 height 25
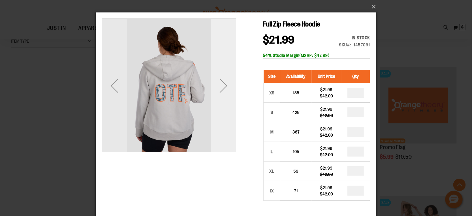
click at [224, 88] on div "Next" at bounding box center [223, 85] width 25 height 25
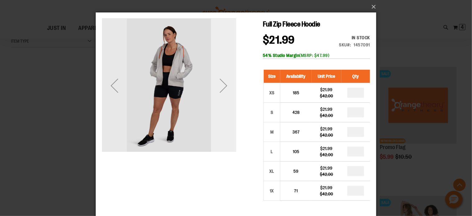
click at [224, 88] on div "Next" at bounding box center [223, 85] width 25 height 25
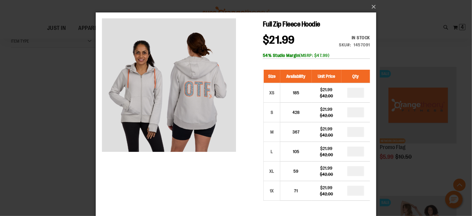
click at [385, 66] on div "×" at bounding box center [236, 108] width 472 height 216
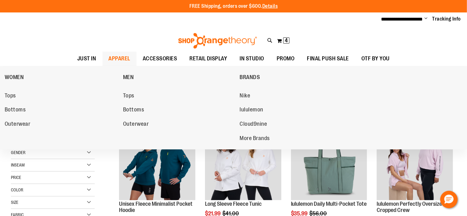
click at [109, 54] on span "APPAREL" at bounding box center [120, 59] width 22 height 14
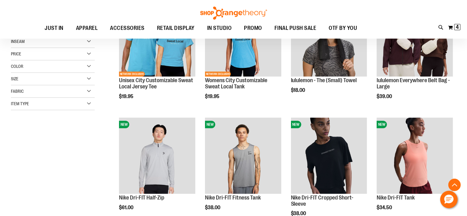
scroll to position [149, 0]
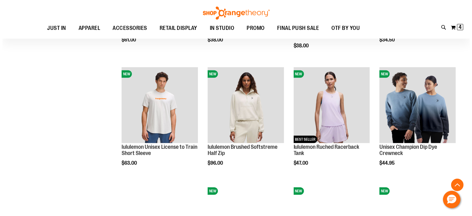
scroll to position [291, 0]
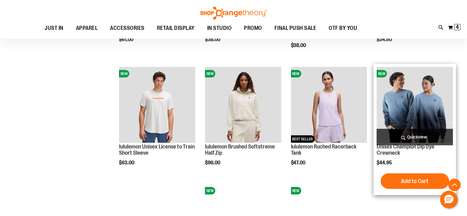
type input "**********"
click at [408, 137] on span "Quickview" at bounding box center [415, 137] width 76 height 17
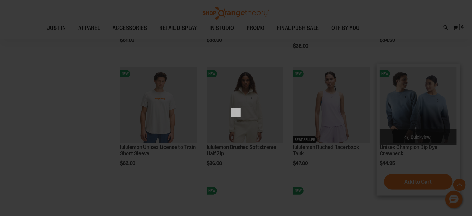
scroll to position [0, 0]
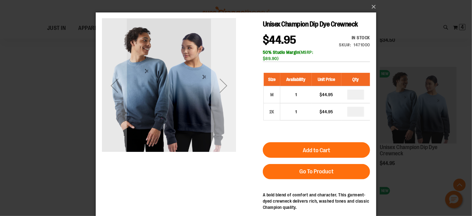
click at [220, 101] on div "Next" at bounding box center [223, 85] width 25 height 134
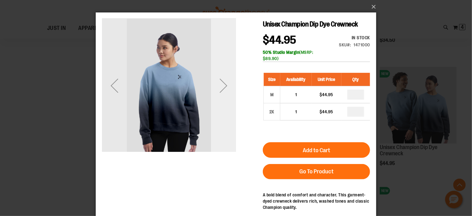
click at [220, 101] on div "Next" at bounding box center [223, 85] width 25 height 134
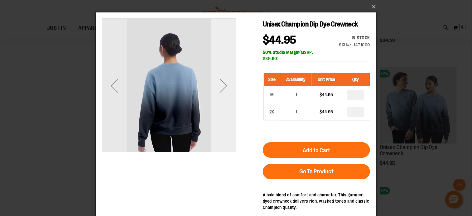
click at [220, 101] on div "Next" at bounding box center [223, 85] width 25 height 134
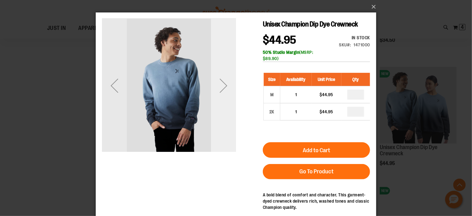
click at [220, 101] on div "Next" at bounding box center [223, 85] width 25 height 134
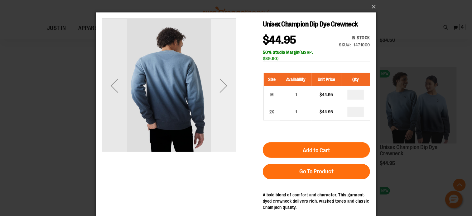
click at [220, 101] on div "Next" at bounding box center [223, 85] width 25 height 134
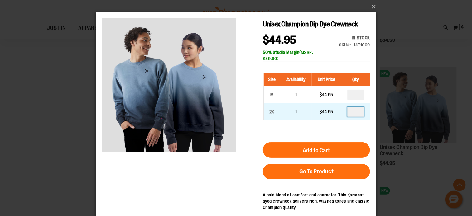
click at [360, 117] on input "number" at bounding box center [355, 112] width 17 height 10
type input "*"
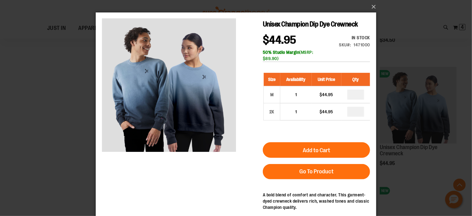
click at [319, 136] on div "Size Availability Unit Price Qty M 1 $44.95 * 2X 1" at bounding box center [315, 101] width 107 height 70
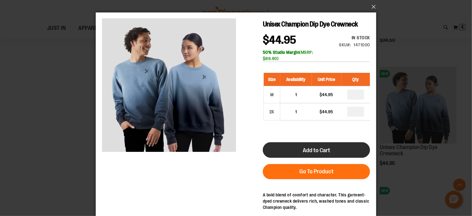
click at [324, 154] on span "Add to Cart" at bounding box center [315, 150] width 27 height 7
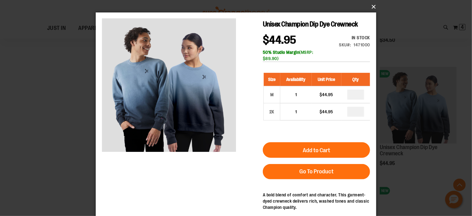
click at [372, 4] on button "×" at bounding box center [238, 7] width 281 height 14
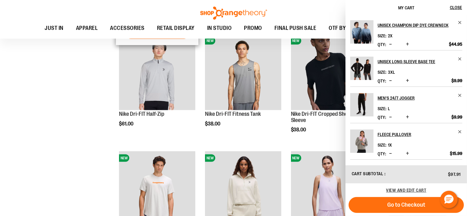
scroll to position [225, 0]
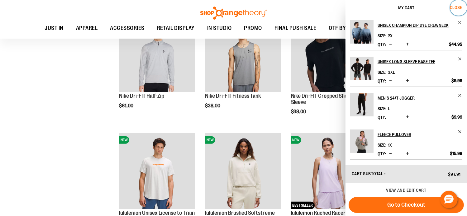
click at [458, 9] on span "Close" at bounding box center [456, 7] width 12 height 5
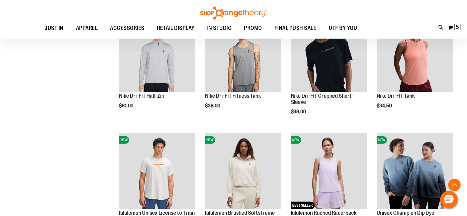
scroll to position [424, 0]
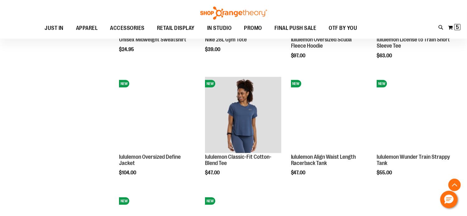
scroll to position [522, 0]
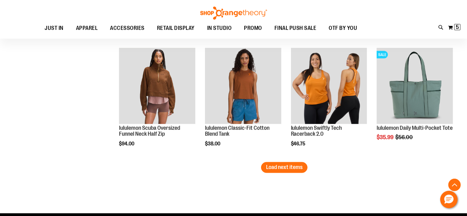
scroll to position [1014, 0]
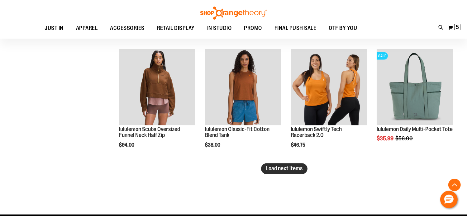
click at [299, 168] on span "Load next items" at bounding box center [284, 169] width 36 height 6
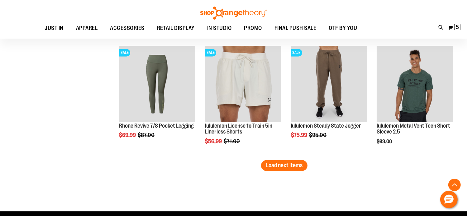
scroll to position [1370, 0]
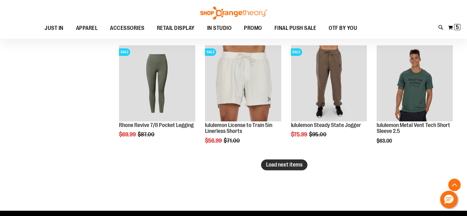
click at [296, 165] on span "Load next items" at bounding box center [284, 165] width 36 height 6
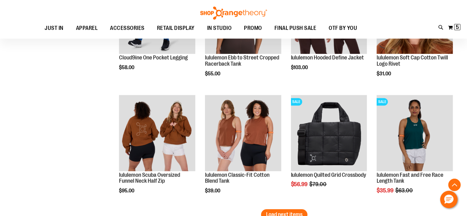
scroll to position [1714, 0]
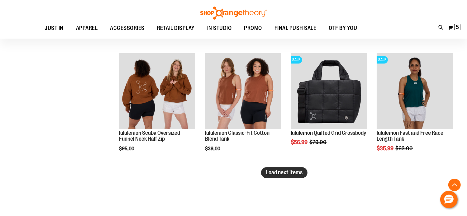
click at [272, 176] on button "Load next items" at bounding box center [284, 172] width 46 height 11
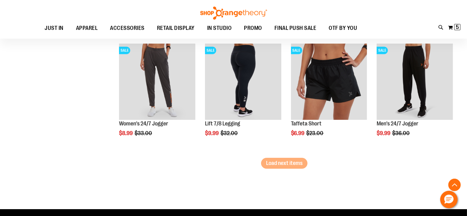
scroll to position [2076, 0]
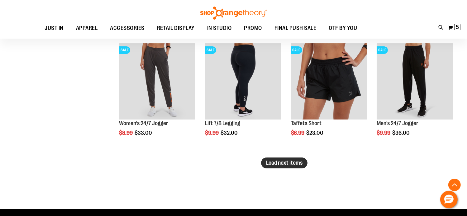
click at [284, 164] on span "Load next items" at bounding box center [284, 163] width 36 height 6
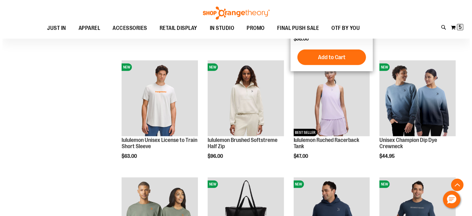
scroll to position [299, 0]
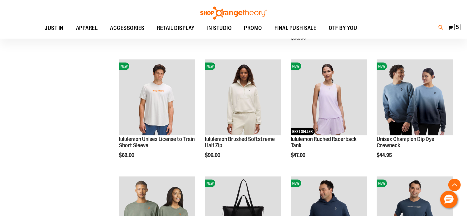
click at [442, 26] on icon at bounding box center [441, 27] width 5 height 7
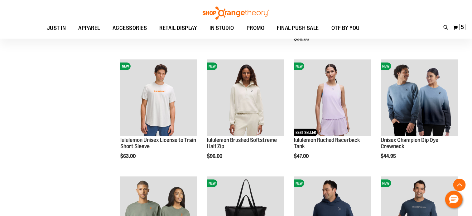
type input "********"
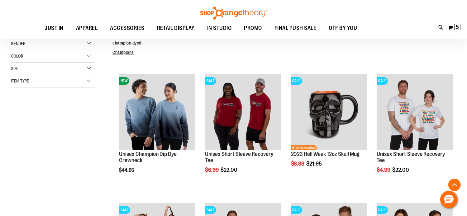
scroll to position [119, 0]
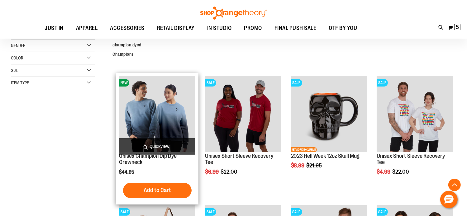
type input "**********"
click at [187, 114] on img "product" at bounding box center [157, 114] width 76 height 76
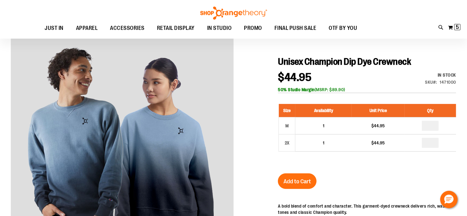
scroll to position [87, 0]
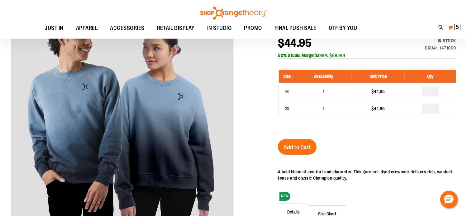
type input "**********"
click at [455, 24] on span "5 5 items" at bounding box center [457, 27] width 6 height 6
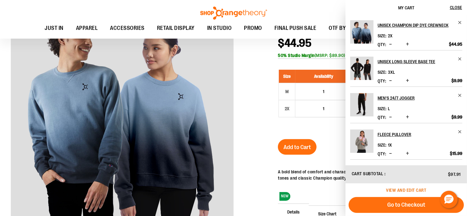
click at [411, 190] on span "View and edit cart" at bounding box center [406, 190] width 40 height 5
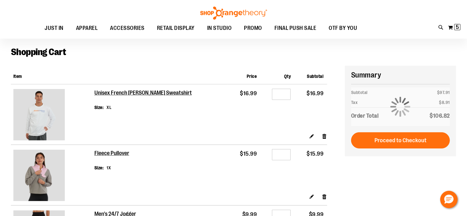
scroll to position [19, 0]
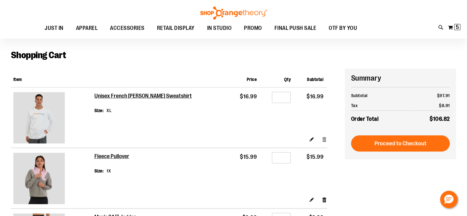
type input "**********"
click at [325, 139] on link "Remove item" at bounding box center [324, 139] width 5 height 7
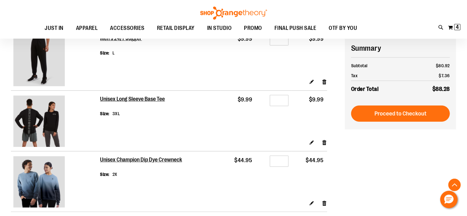
scroll to position [137, 0]
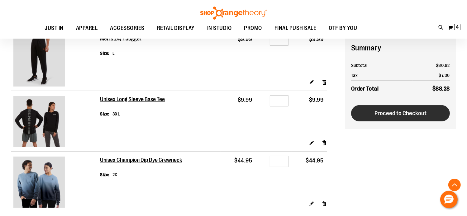
type input "**********"
click at [420, 113] on span "Proceed to Checkout" at bounding box center [401, 113] width 52 height 7
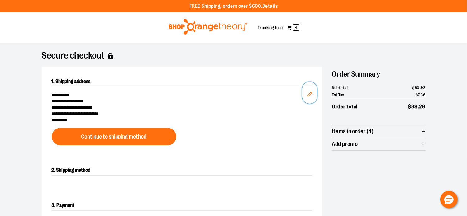
click at [310, 97] on button "Edit" at bounding box center [309, 93] width 15 height 22
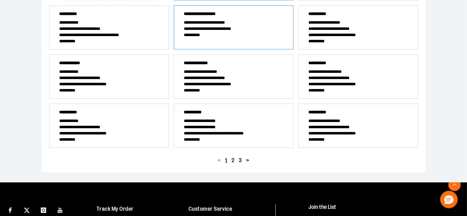
scroll to position [166, 0]
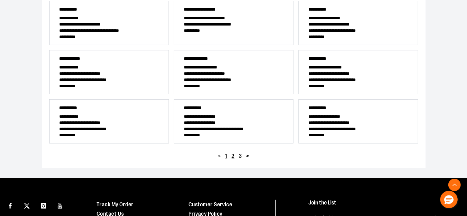
click at [233, 158] on span "2" at bounding box center [233, 156] width 3 height 6
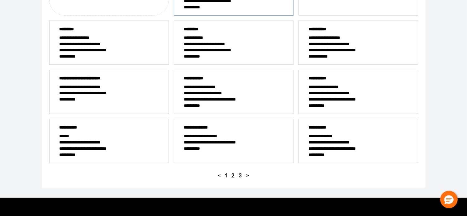
scroll to position [156, 0]
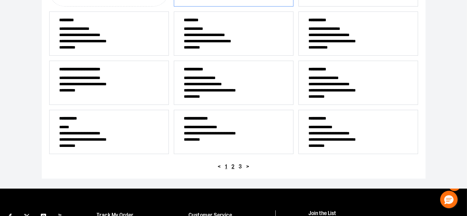
click at [226, 166] on span "1" at bounding box center [226, 167] width 2 height 6
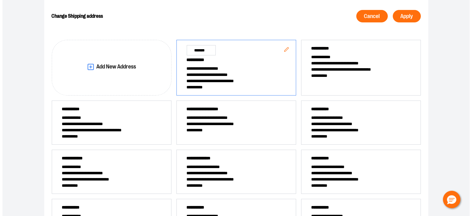
scroll to position [59, 0]
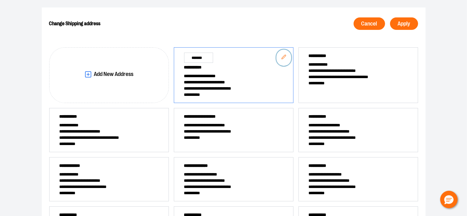
click at [286, 54] on button "Edit" at bounding box center [283, 58] width 15 height 17
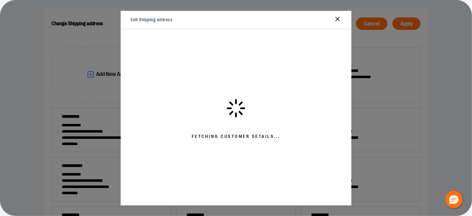
select select "**"
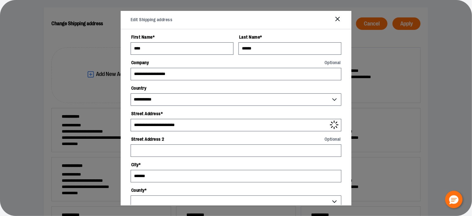
select select "********"
select select "*"
click at [148, 53] on input "****" at bounding box center [182, 48] width 103 height 12
type input "*"
type input "******"
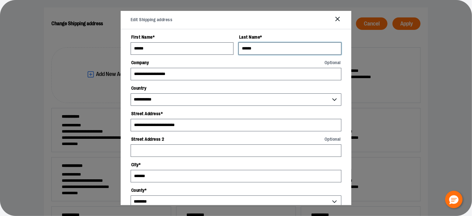
click at [271, 46] on input "******" at bounding box center [289, 48] width 103 height 12
type input "*"
type input "**********"
click at [287, 27] on div "Edit Shipping address" at bounding box center [236, 20] width 231 height 18
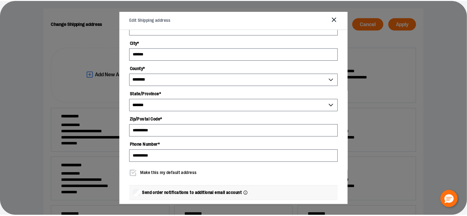
scroll to position [152, 0]
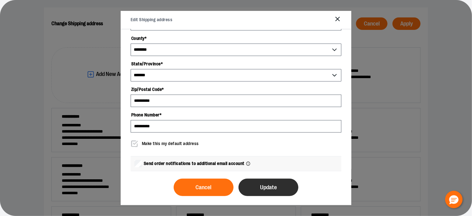
click at [269, 191] on button "Update" at bounding box center [268, 187] width 60 height 17
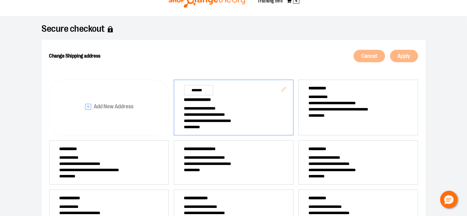
scroll to position [0, 0]
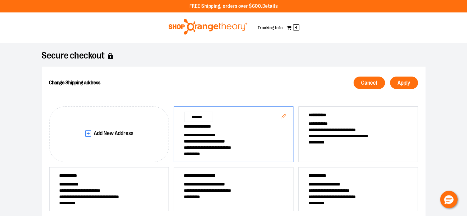
click at [260, 139] on span "**********" at bounding box center [233, 141] width 99 height 6
click at [401, 80] on span "Apply" at bounding box center [404, 83] width 12 height 6
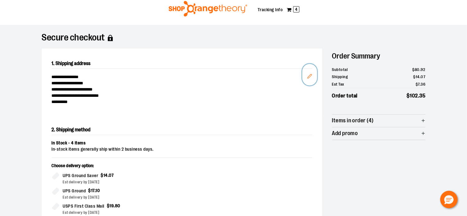
scroll to position [17, 0]
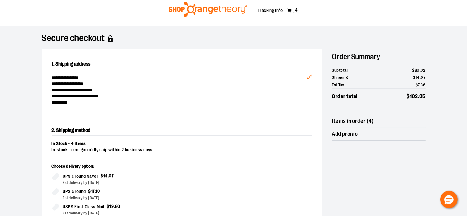
click at [357, 121] on span "Items in order (4)" at bounding box center [353, 121] width 42 height 6
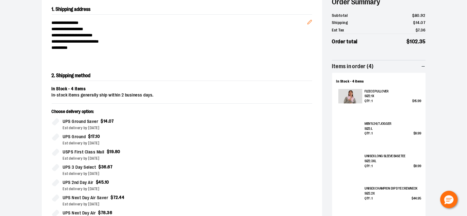
scroll to position [87, 0]
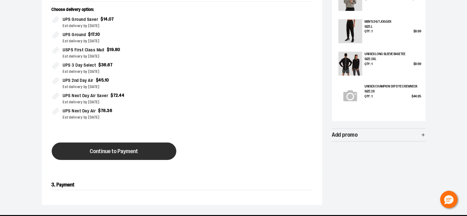
click at [165, 151] on button "Continue to Payment" at bounding box center [114, 151] width 125 height 17
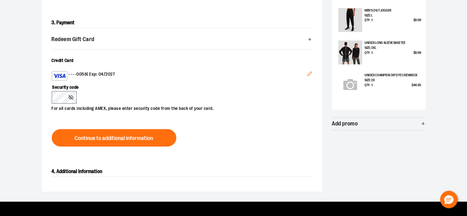
scroll to position [179, 0]
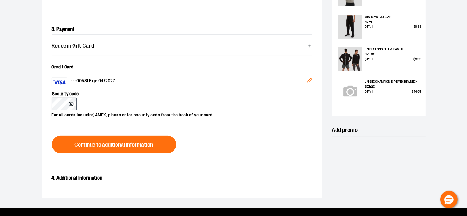
click at [311, 79] on icon "Edit" at bounding box center [310, 81] width 4 height 4
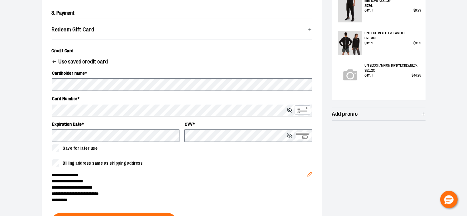
scroll to position [200, 0]
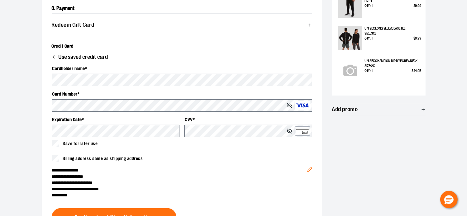
click at [189, 155] on div "Billing address same as shipping address" at bounding box center [182, 158] width 261 height 7
click at [163, 185] on span "**********" at bounding box center [180, 183] width 256 height 6
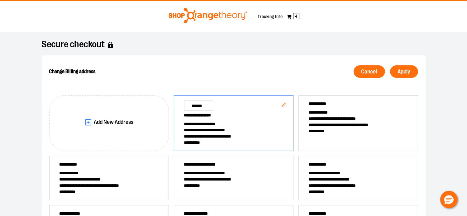
scroll to position [0, 0]
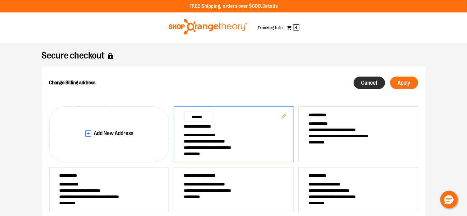
click at [368, 79] on button "Cancel" at bounding box center [369, 83] width 31 height 12
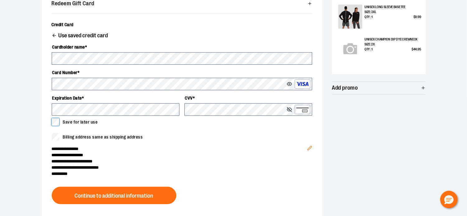
scroll to position [221, 0]
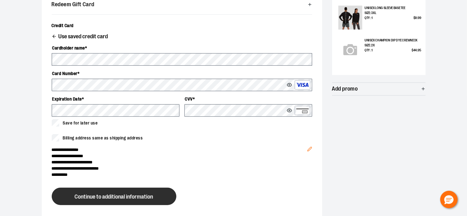
click at [122, 196] on span "Continue to additional information" at bounding box center [114, 197] width 79 height 6
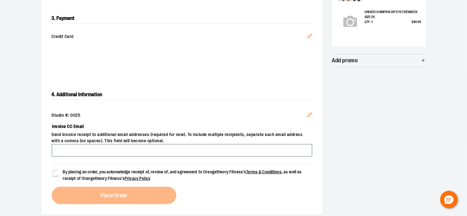
scroll to position [250, 0]
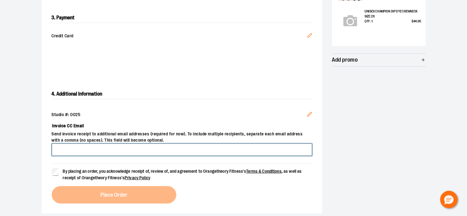
click at [204, 151] on input "Invoice CC Email" at bounding box center [182, 150] width 261 height 12
type input "**********"
click at [367, 179] on div "**********" at bounding box center [234, 15] width 384 height 397
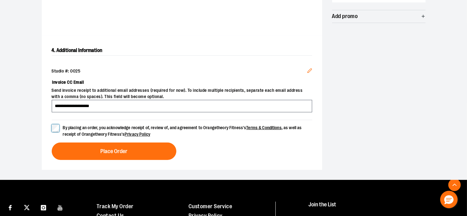
scroll to position [308, 0]
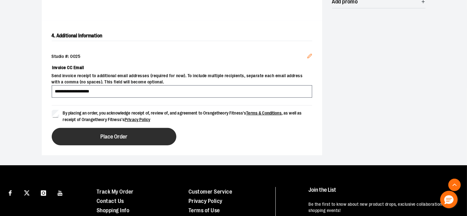
click at [122, 135] on span "Place Order" at bounding box center [113, 137] width 27 height 6
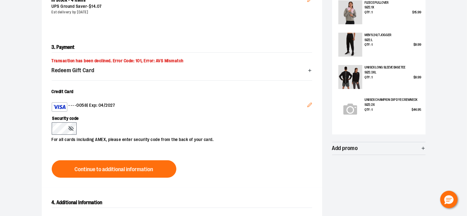
scroll to position [161, 0]
click at [306, 104] on button "Edit" at bounding box center [309, 105] width 15 height 17
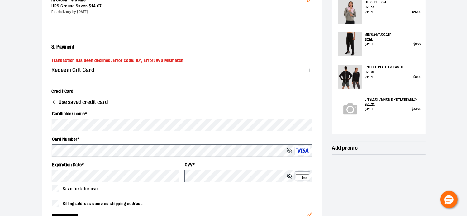
click at [154, 191] on div "Save for later use" at bounding box center [182, 188] width 261 height 7
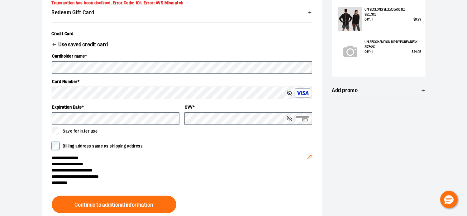
scroll to position [220, 0]
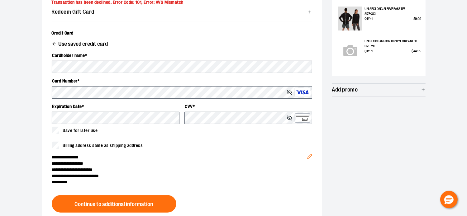
click at [362, 155] on div "**********" at bounding box center [234, 52] width 384 height 411
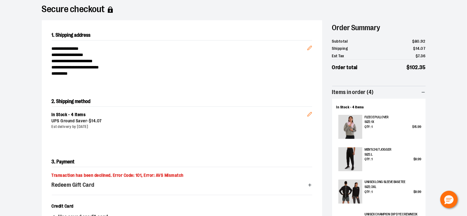
scroll to position [45, 0]
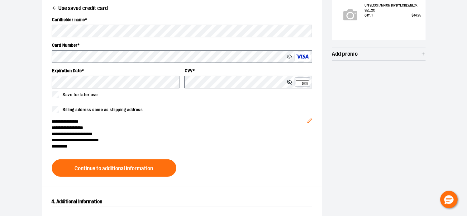
click at [312, 119] on icon "Edit" at bounding box center [310, 121] width 4 height 4
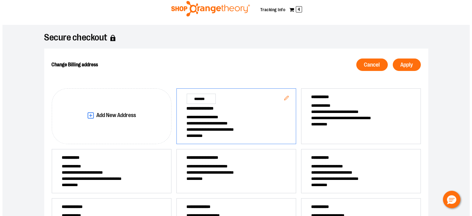
scroll to position [16, 0]
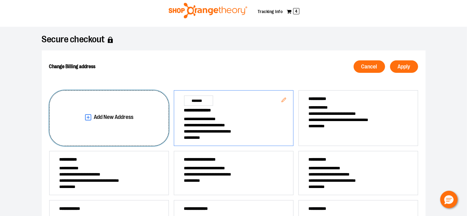
click at [111, 125] on button "Add New Address" at bounding box center [109, 118] width 120 height 56
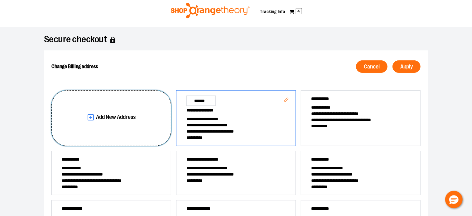
select select "**"
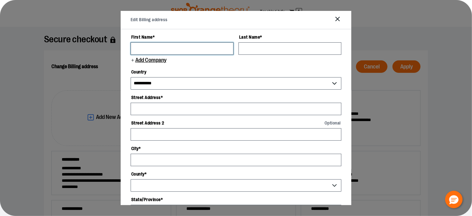
click at [182, 45] on input "First Name *" at bounding box center [182, 48] width 103 height 12
type input "******"
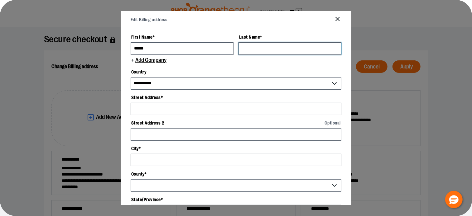
click at [260, 48] on input "Last Name *" at bounding box center [289, 48] width 103 height 12
type input "**********"
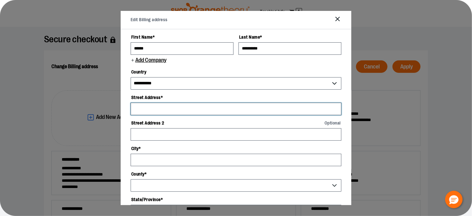
click at [192, 112] on input "Street Address *" at bounding box center [236, 109] width 211 height 12
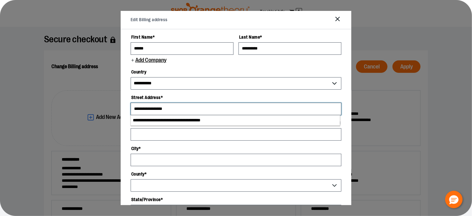
type input "**********"
click at [162, 138] on input "Street Address 2 Optional" at bounding box center [236, 134] width 211 height 12
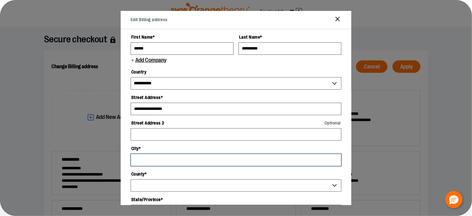
click at [158, 162] on input "City *" at bounding box center [236, 160] width 211 height 12
type input "**********"
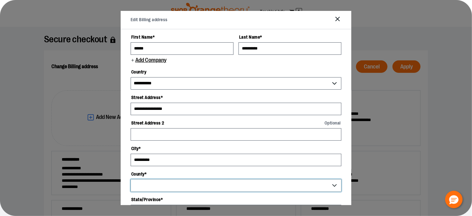
click at [164, 183] on select "County *" at bounding box center [236, 186] width 211 height 12
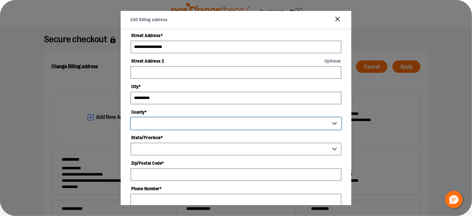
scroll to position [62, 0]
click at [213, 147] on select "**********" at bounding box center [236, 149] width 211 height 12
select select "*"
click at [131, 143] on select "**********" at bounding box center [236, 149] width 211 height 12
click at [330, 125] on select "County *" at bounding box center [236, 123] width 211 height 12
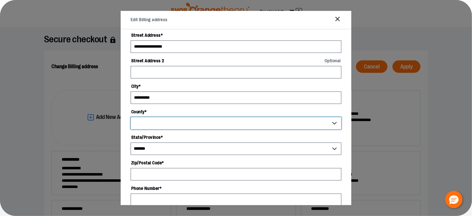
click at [336, 122] on select "County *" at bounding box center [236, 123] width 211 height 12
click at [264, 127] on select "County *" at bounding box center [236, 123] width 211 height 12
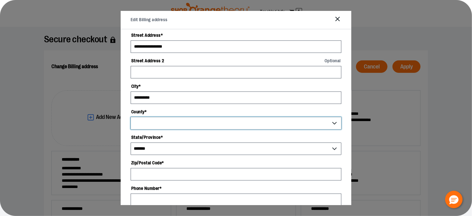
click at [333, 120] on select "County *" at bounding box center [236, 123] width 211 height 12
drag, startPoint x: 333, startPoint y: 120, endPoint x: 407, endPoint y: 44, distance: 106.2
click at [407, 44] on div "**********" at bounding box center [236, 178] width 472 height 302
click at [336, 119] on select "County *" at bounding box center [236, 123] width 211 height 12
click at [265, 100] on input "**********" at bounding box center [236, 98] width 211 height 12
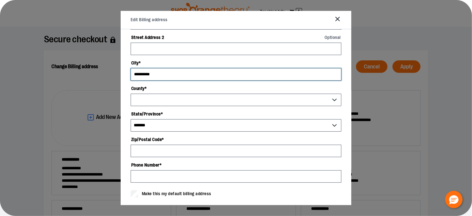
scroll to position [114, 0]
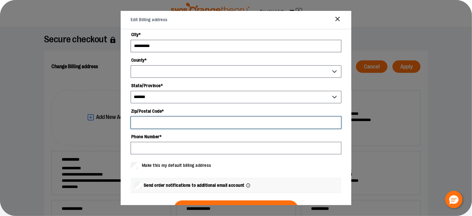
click at [214, 123] on input "Zip/Postal Code *" at bounding box center [236, 123] width 211 height 12
type input "*****"
select select "********"
type input "*****"
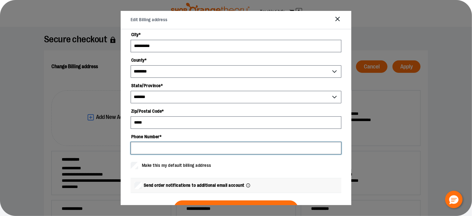
click at [194, 147] on input "Phone Number *" at bounding box center [236, 148] width 211 height 12
type input "**********"
click at [226, 136] on label "Phone Number *" at bounding box center [236, 137] width 211 height 11
click at [226, 142] on input "**********" at bounding box center [236, 148] width 211 height 12
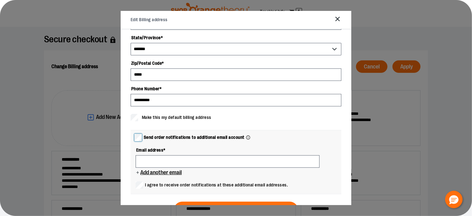
scroll to position [163, 0]
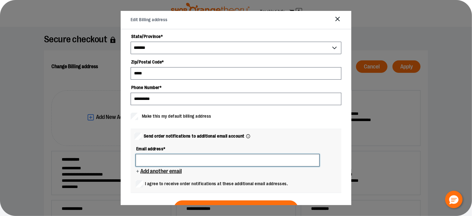
click at [202, 157] on input at bounding box center [228, 160] width 184 height 12
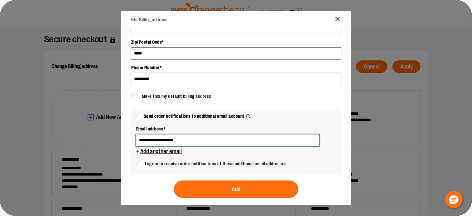
scroll to position [185, 0]
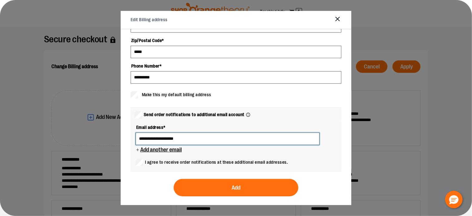
type input "**********"
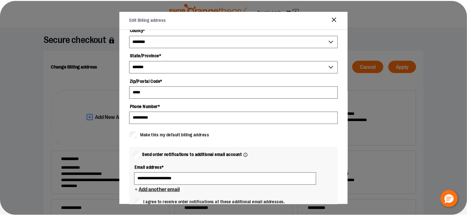
scroll to position [166, 0]
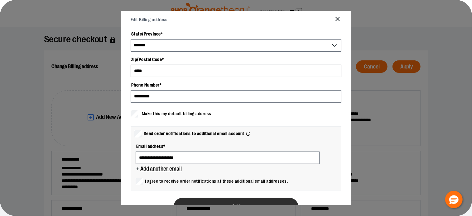
click at [235, 202] on button "Add" at bounding box center [236, 206] width 125 height 17
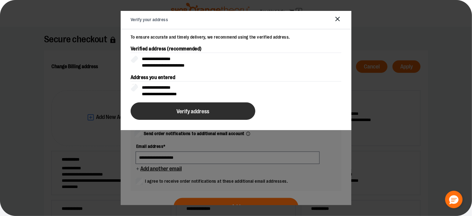
click at [228, 110] on button "Verify address" at bounding box center [193, 111] width 125 height 17
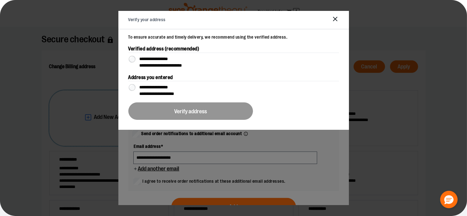
scroll to position [0, 0]
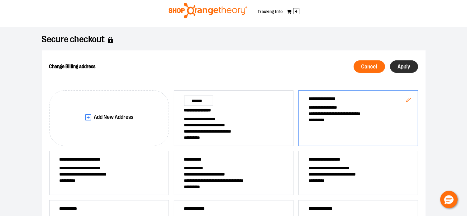
click at [407, 69] on span "Apply" at bounding box center [404, 67] width 12 height 6
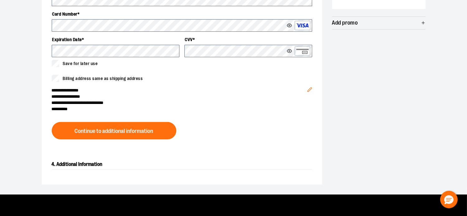
scroll to position [281, 0]
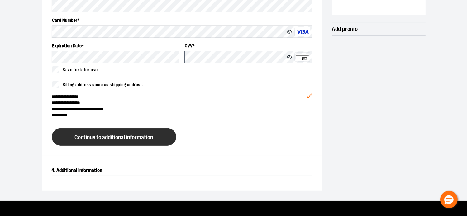
click at [164, 138] on button "Continue to additional information" at bounding box center [114, 136] width 125 height 17
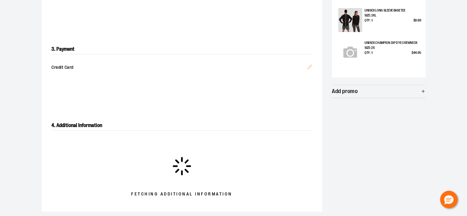
scroll to position [254, 0]
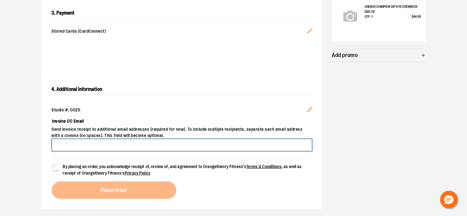
click at [258, 144] on input "Invoice CC Email" at bounding box center [182, 145] width 261 height 12
type input "**********"
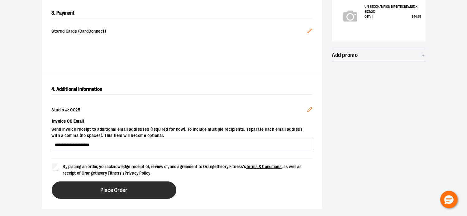
click at [126, 191] on span "Place Order" at bounding box center [113, 191] width 27 height 6
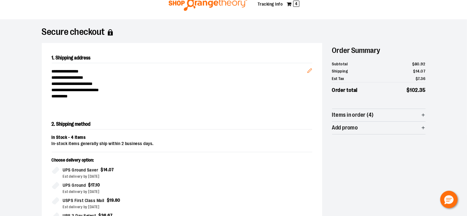
scroll to position [13, 0]
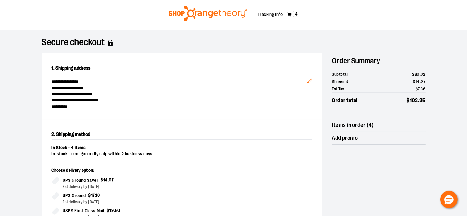
click at [362, 125] on span "Items in order (4)" at bounding box center [353, 125] width 42 height 6
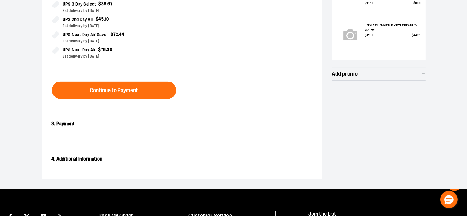
scroll to position [234, 0]
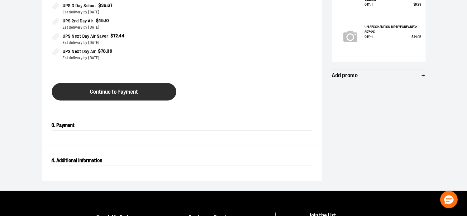
click at [149, 97] on button "Continue to Payment" at bounding box center [114, 91] width 125 height 17
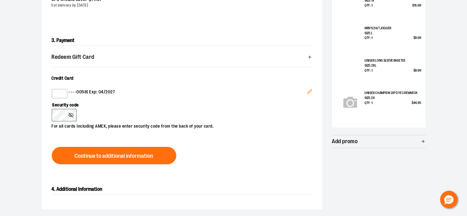
scroll to position [168, 0]
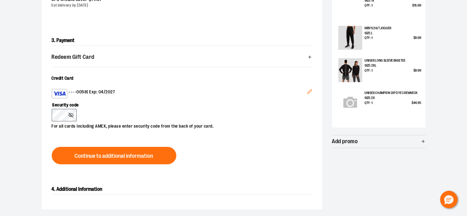
click at [309, 93] on icon "Edit" at bounding box center [309, 91] width 5 height 5
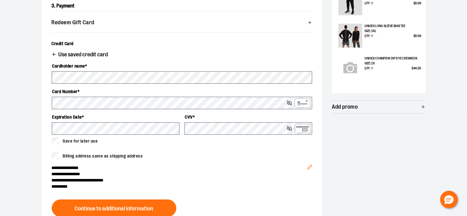
scroll to position [204, 0]
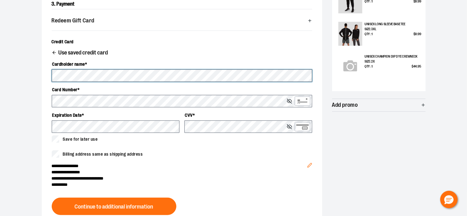
click at [287, 99] on button at bounding box center [290, 101] width 7 height 5
click at [171, 140] on div "Save for later use" at bounding box center [182, 139] width 261 height 7
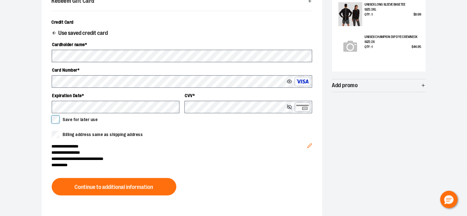
scroll to position [226, 0]
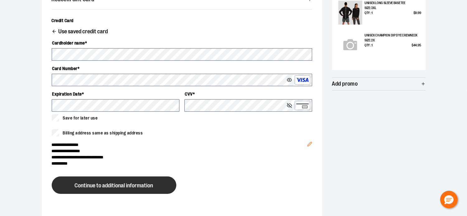
click at [137, 183] on span "Continue to additional information" at bounding box center [114, 186] width 79 height 6
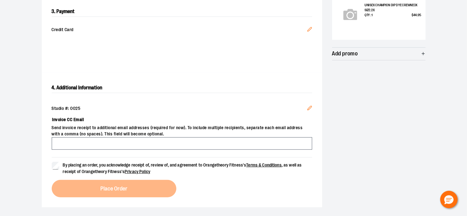
scroll to position [257, 0]
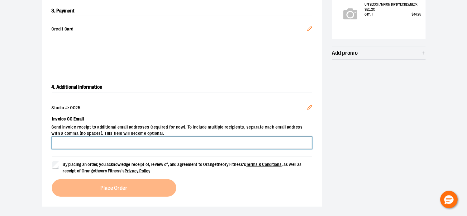
click at [236, 143] on input "Invoice CC Email" at bounding box center [182, 143] width 261 height 12
type input "**********"
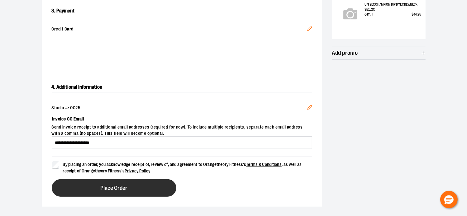
click at [115, 189] on span "Place Order" at bounding box center [113, 188] width 27 height 6
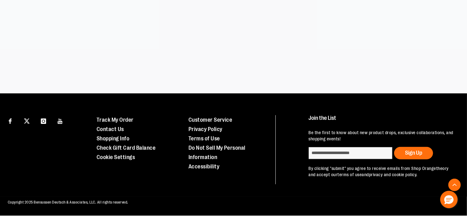
scroll to position [194, 0]
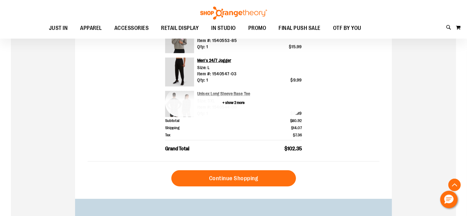
scroll to position [246, 0]
type input "**********"
click at [234, 102] on button "+ show 2 more" at bounding box center [233, 103] width 137 height 29
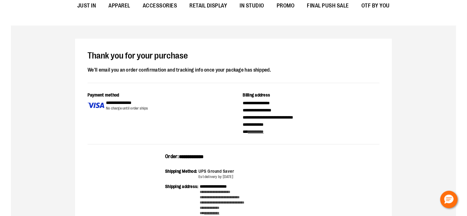
scroll to position [0, 0]
